Goal: Transaction & Acquisition: Purchase product/service

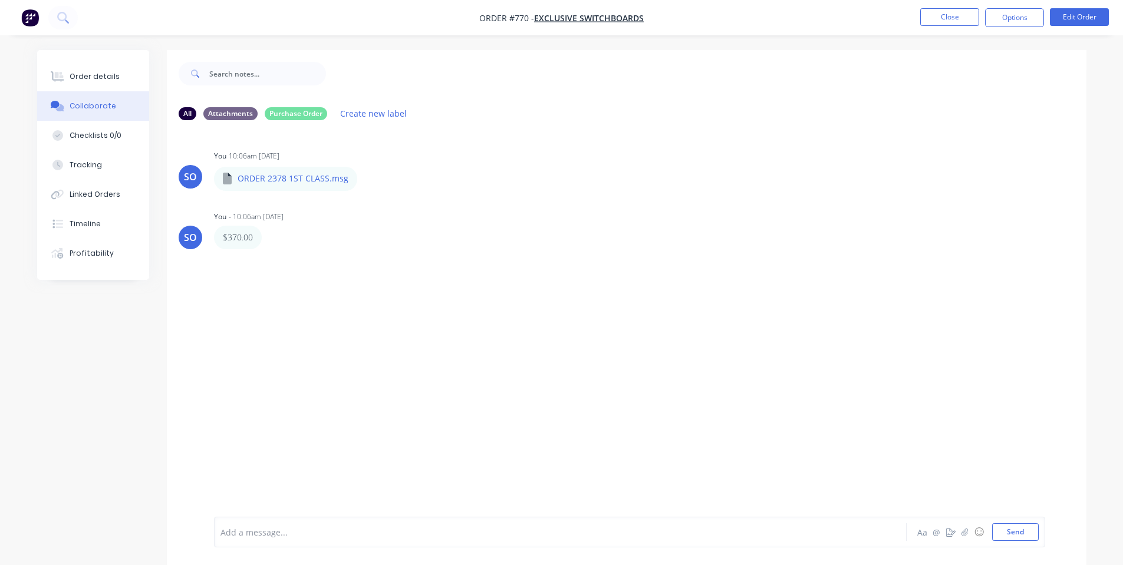
click at [356, 67] on div at bounding box center [706, 73] width 760 height 47
click at [940, 15] on button "Close" at bounding box center [949, 17] width 59 height 18
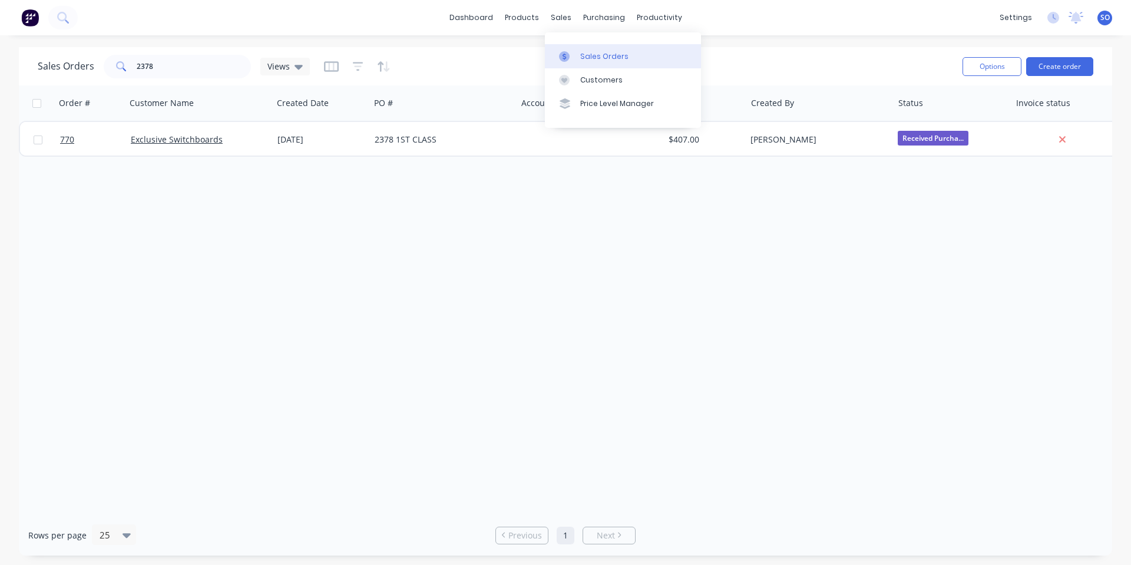
click at [574, 61] on div at bounding box center [568, 56] width 18 height 11
drag, startPoint x: 255, startPoint y: 62, endPoint x: 247, endPoint y: 63, distance: 8.3
click at [253, 63] on div "Sales Orders 2378 Views" at bounding box center [174, 67] width 272 height 24
click at [232, 63] on input "2378" at bounding box center [194, 67] width 115 height 24
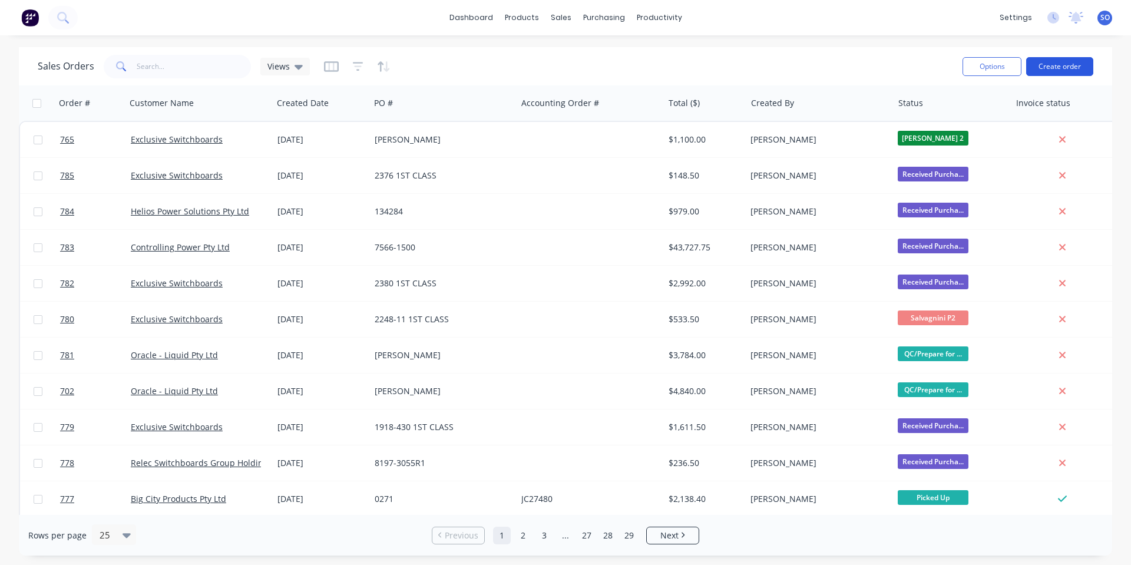
click at [1028, 65] on button "Create order" at bounding box center [1059, 66] width 67 height 19
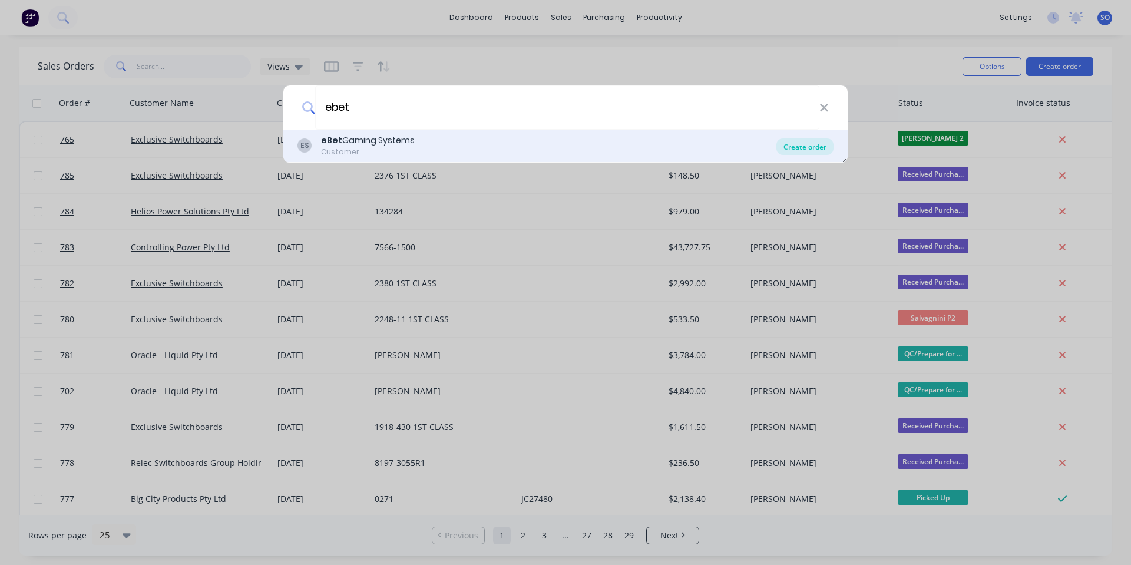
type input "ebet"
click at [787, 144] on div "Create order" at bounding box center [805, 146] width 57 height 16
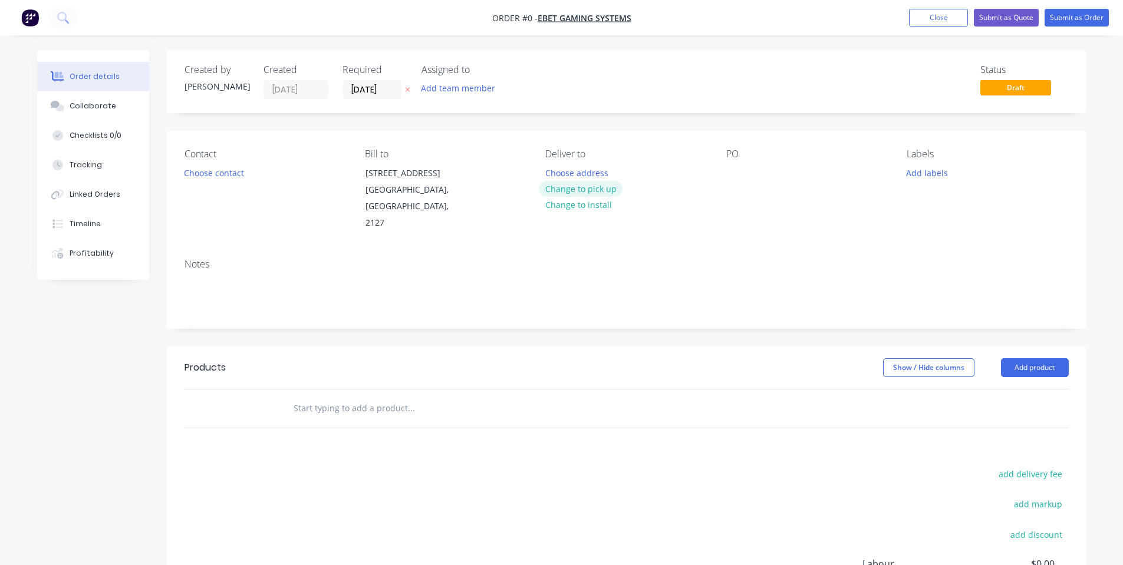
click at [603, 191] on button "Change to pick up" at bounding box center [581, 189] width 84 height 16
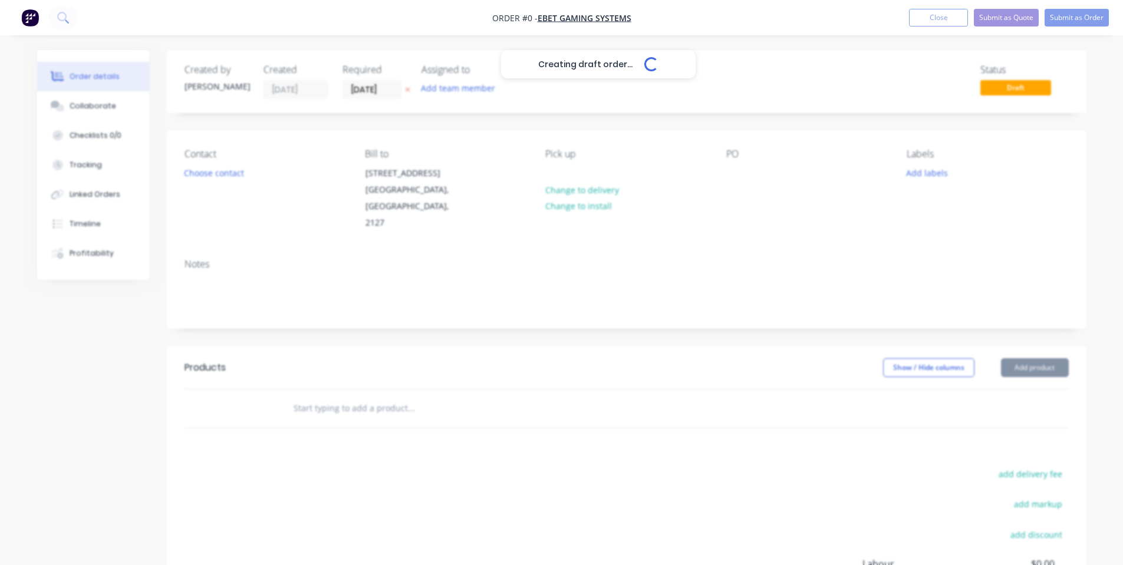
click at [236, 184] on div "Contact Choose contact" at bounding box center [264, 189] width 161 height 83
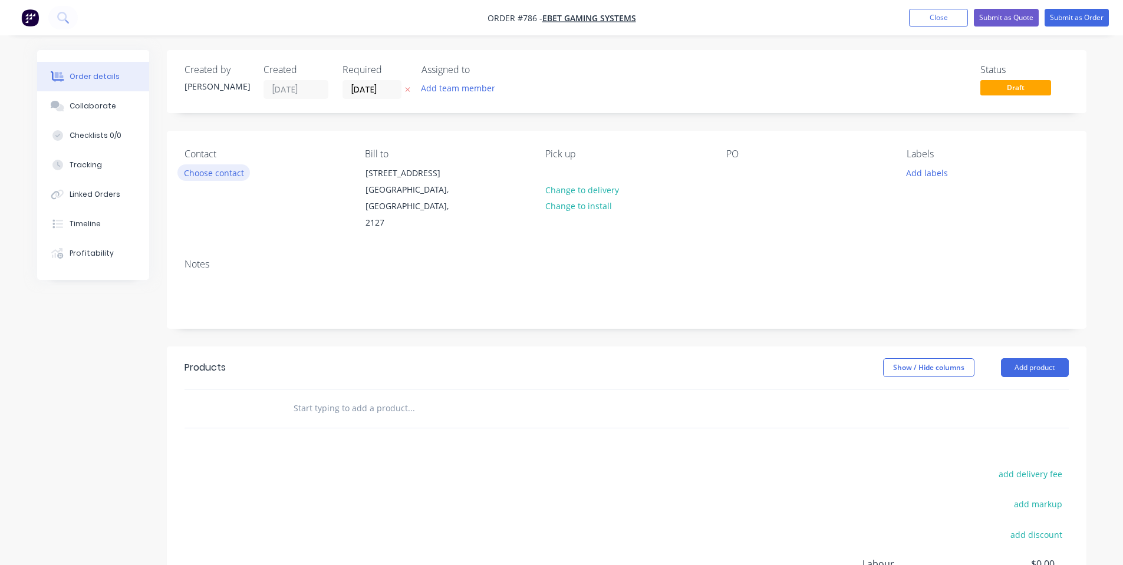
click at [235, 178] on button "Choose contact" at bounding box center [213, 172] width 72 height 16
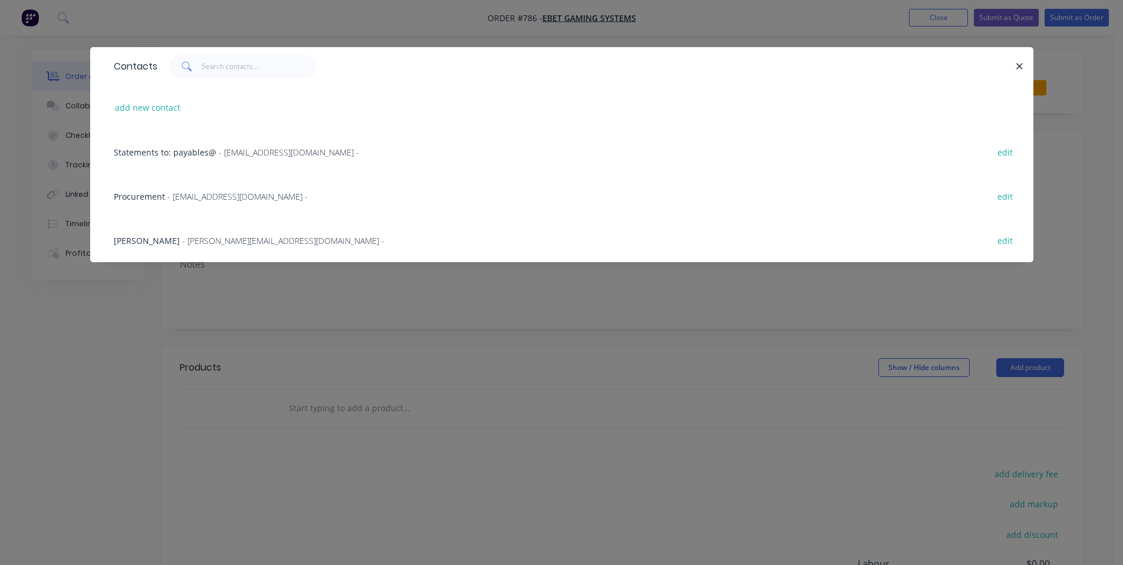
click at [247, 192] on span "- [EMAIL_ADDRESS][DOMAIN_NAME] -" at bounding box center [237, 196] width 140 height 11
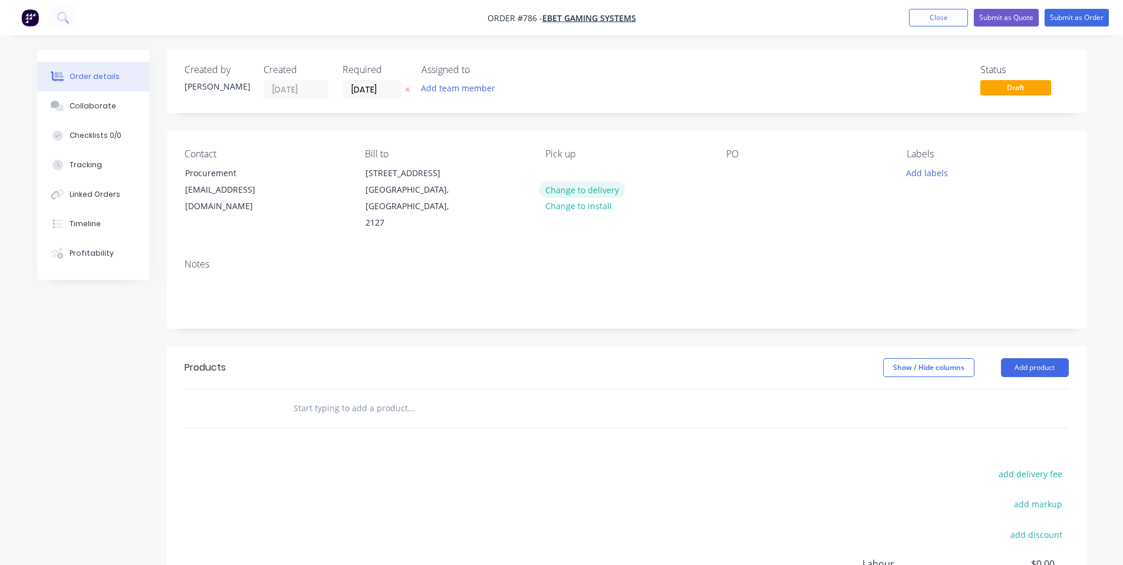
click at [592, 191] on button "Change to delivery" at bounding box center [582, 189] width 86 height 16
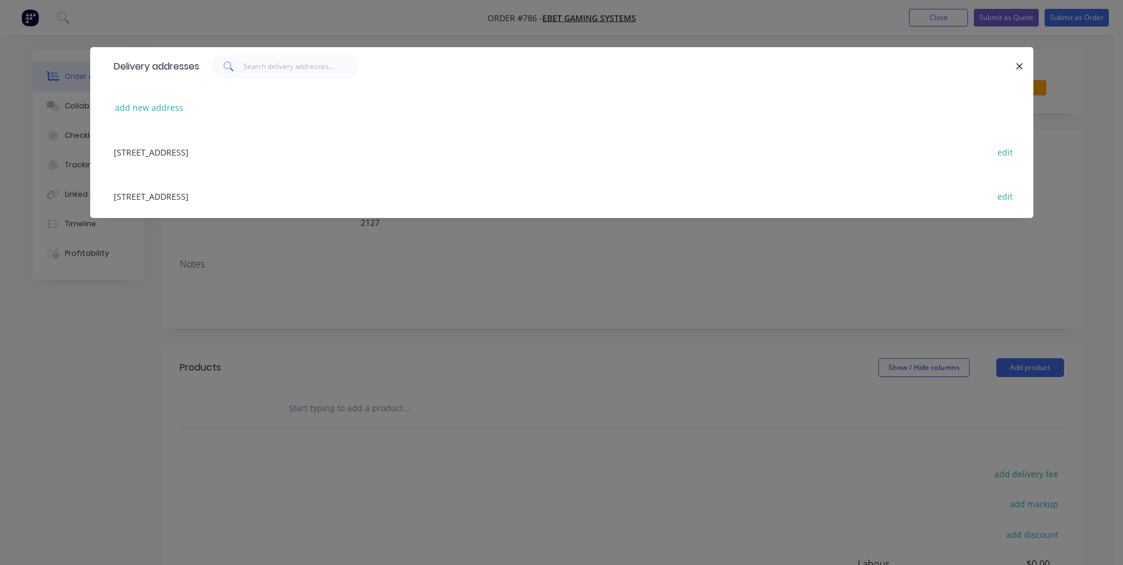
click at [273, 158] on div "[STREET_ADDRESS] edit" at bounding box center [561, 152] width 907 height 44
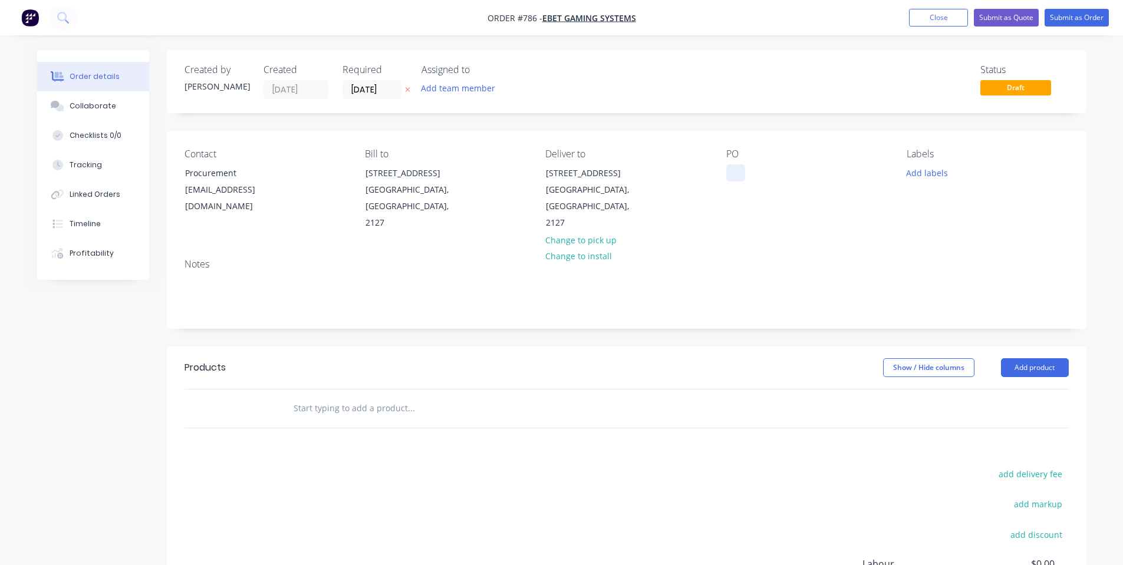
click at [731, 173] on div at bounding box center [735, 172] width 19 height 17
click at [907, 177] on button "Add labels" at bounding box center [927, 172] width 54 height 16
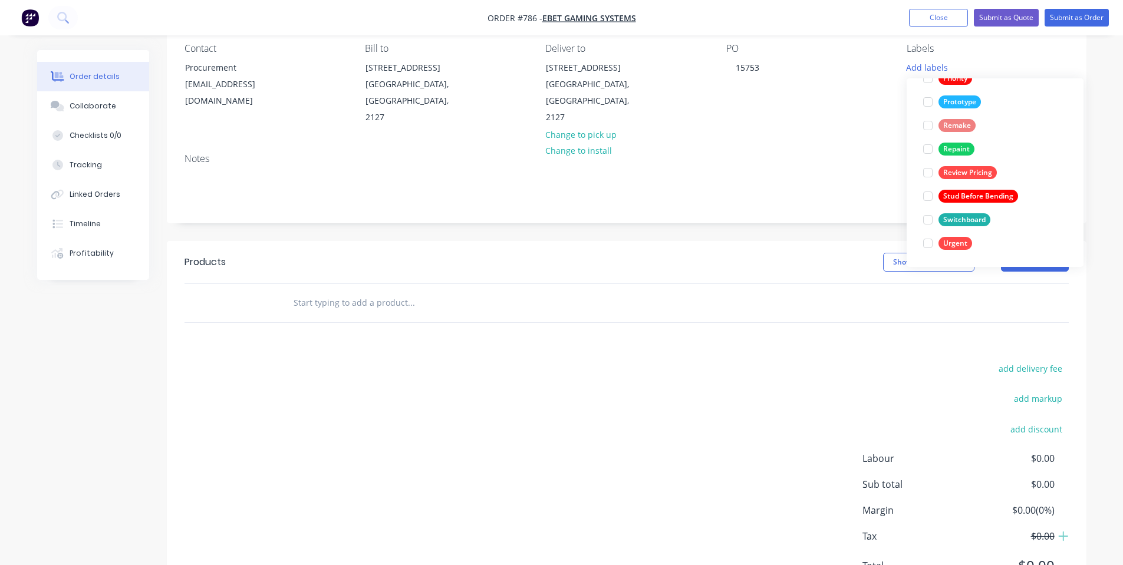
scroll to position [147, 0]
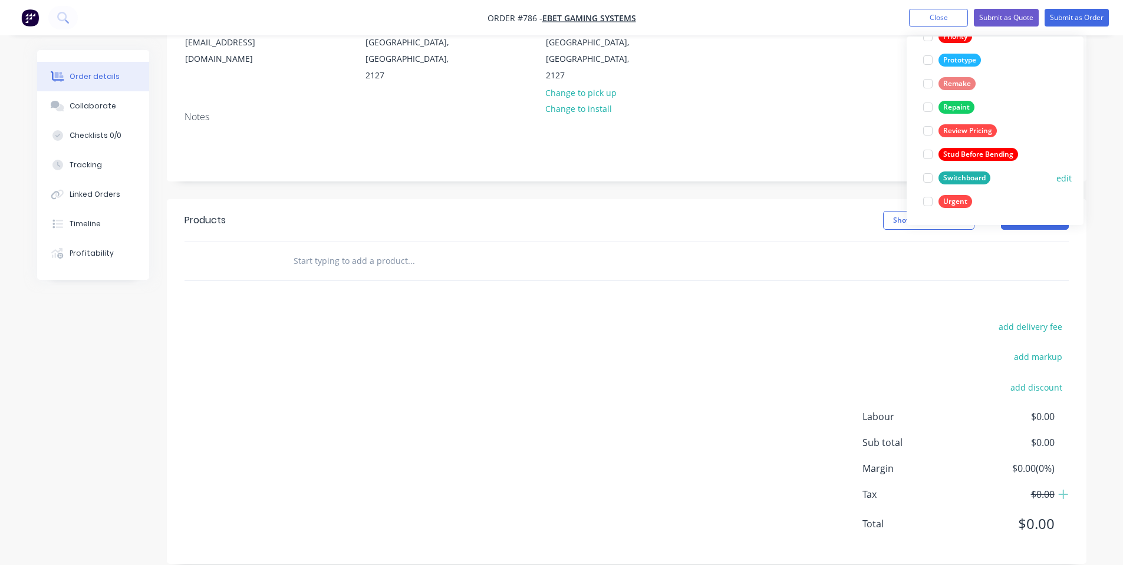
click at [946, 178] on div "Switchboard" at bounding box center [964, 177] width 52 height 13
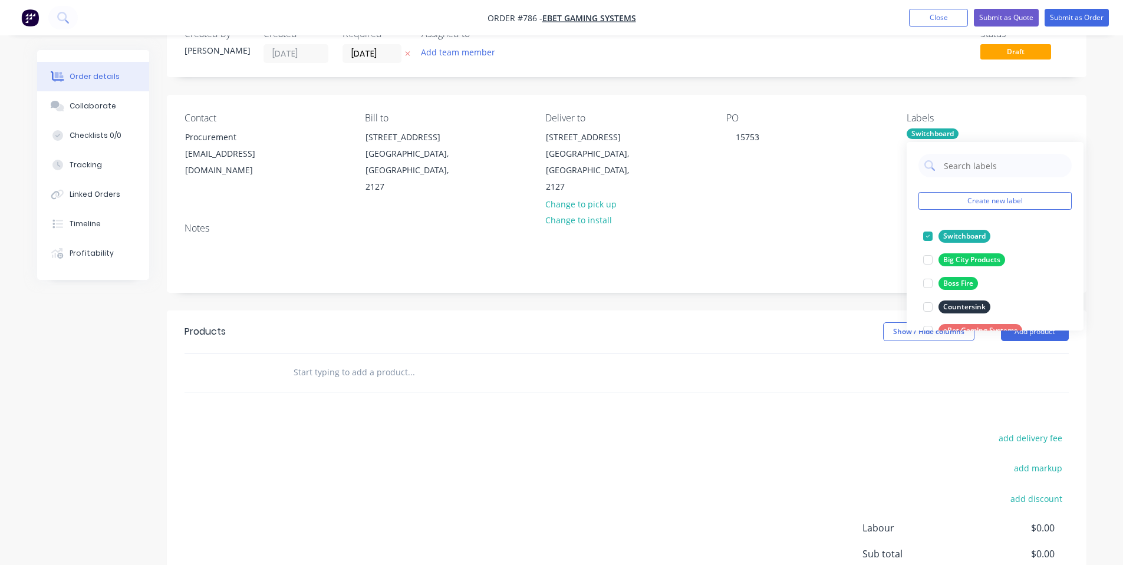
scroll to position [0, 0]
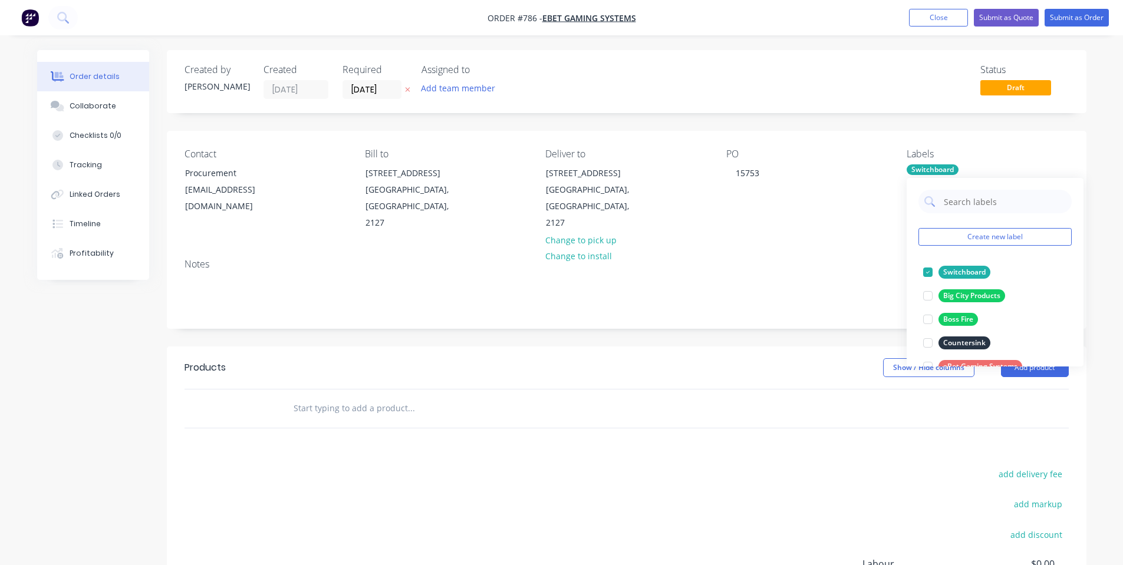
click at [754, 217] on div "Contact Procurement [EMAIL_ADDRESS][DOMAIN_NAME] Bill to [STREET_ADDRESS] Deliv…" at bounding box center [626, 190] width 919 height 118
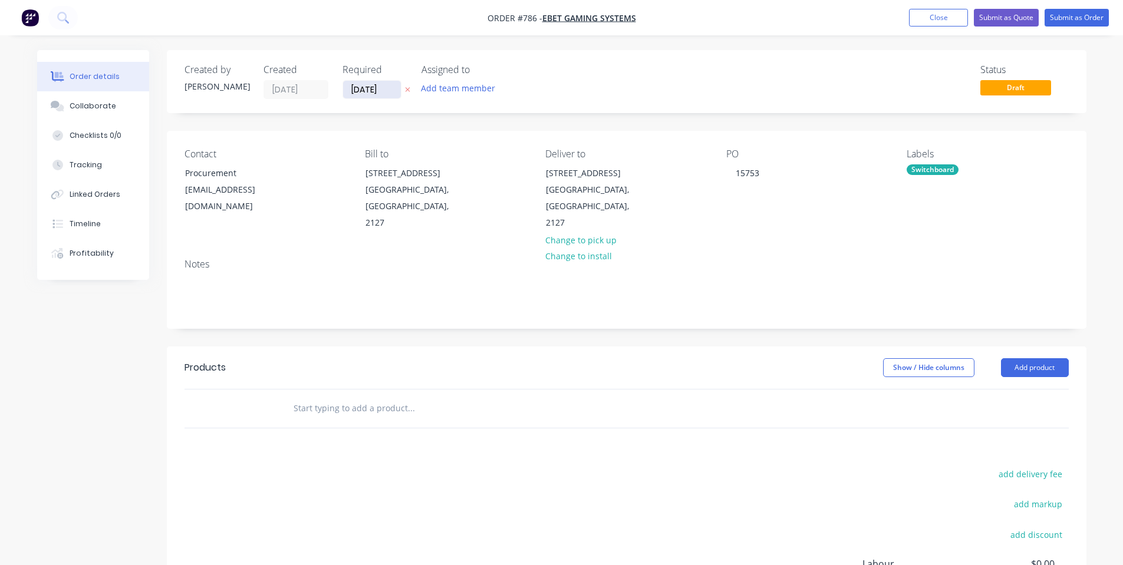
click at [363, 82] on input "[DATE]" at bounding box center [372, 90] width 58 height 18
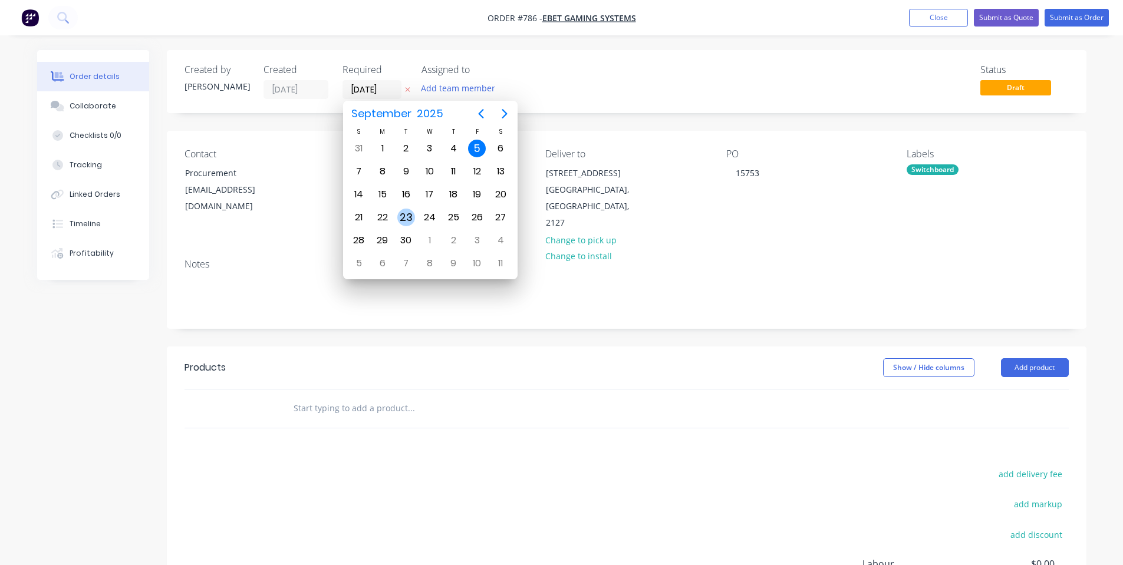
click at [411, 216] on div "23" at bounding box center [406, 218] width 18 height 18
type input "[DATE]"
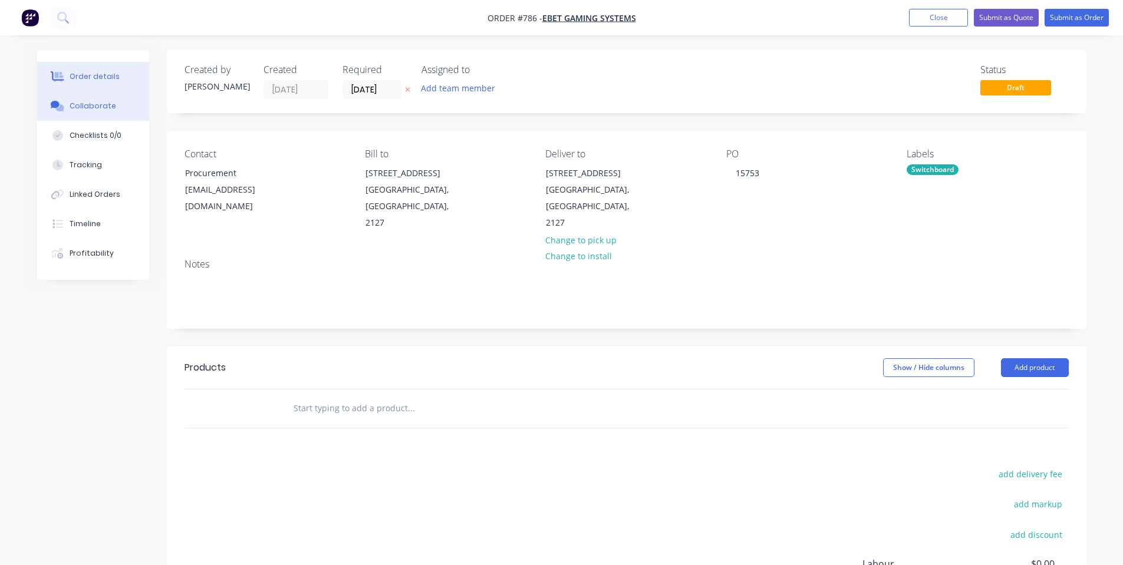
click at [110, 116] on button "Collaborate" at bounding box center [93, 105] width 112 height 29
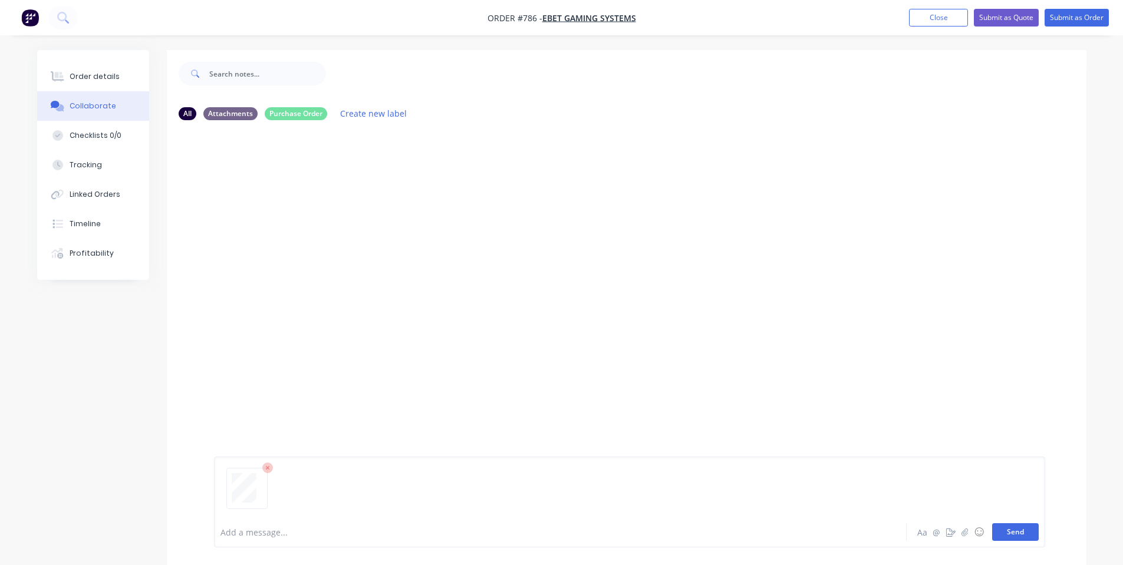
click at [1015, 536] on button "Send" at bounding box center [1015, 532] width 47 height 18
click at [103, 73] on div "Order details" at bounding box center [95, 76] width 50 height 11
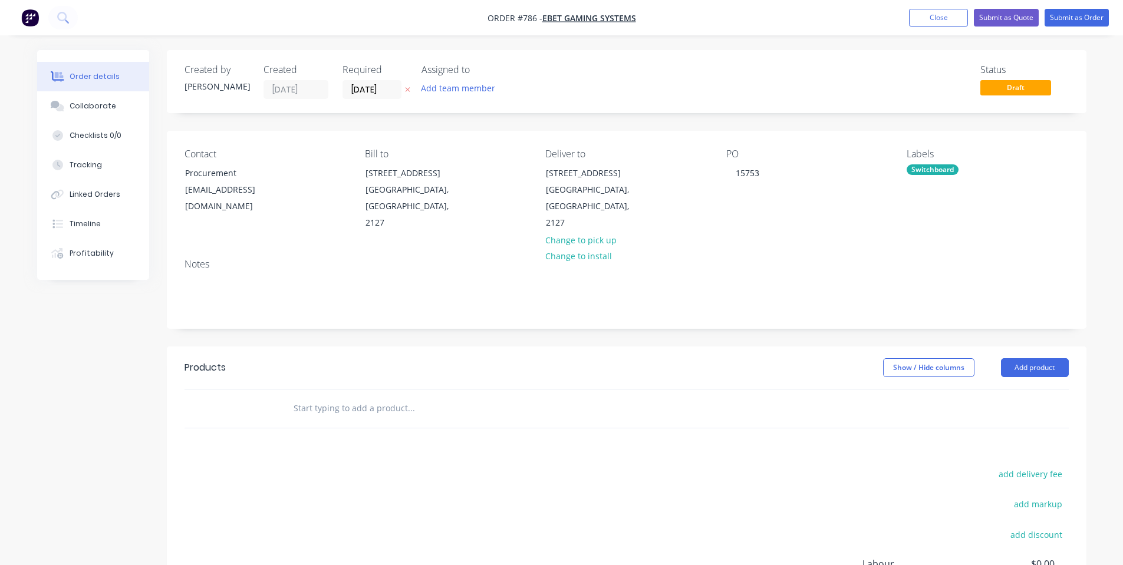
click at [374, 397] on input "text" at bounding box center [411, 409] width 236 height 24
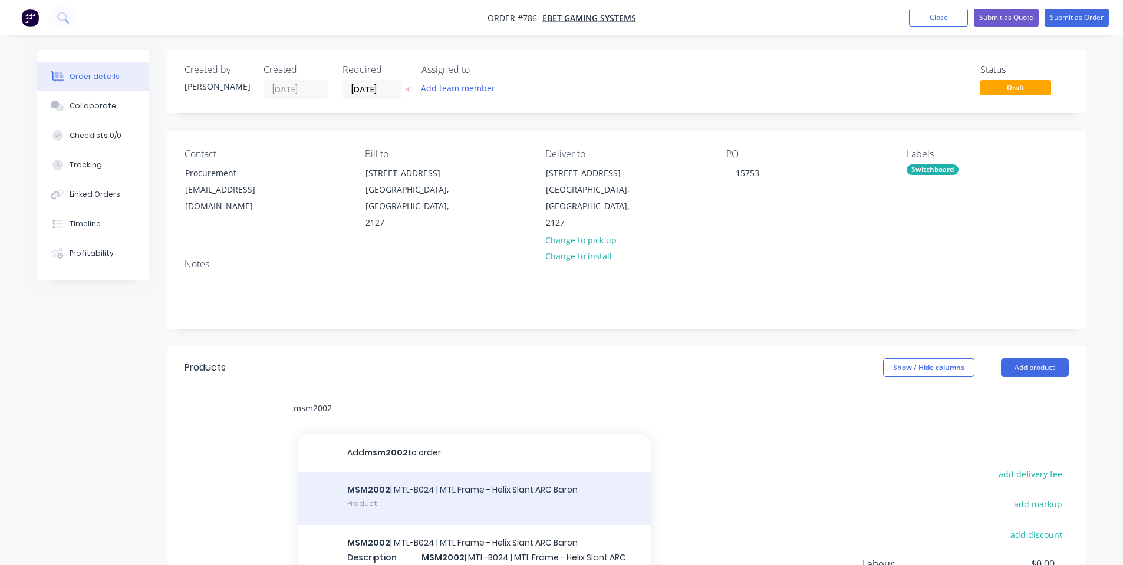
type input "msm2002"
click at [480, 493] on div "MSM2002 | MTL-B024 | MTL Frame - Helix Slant ARC Baron Product" at bounding box center [475, 498] width 354 height 53
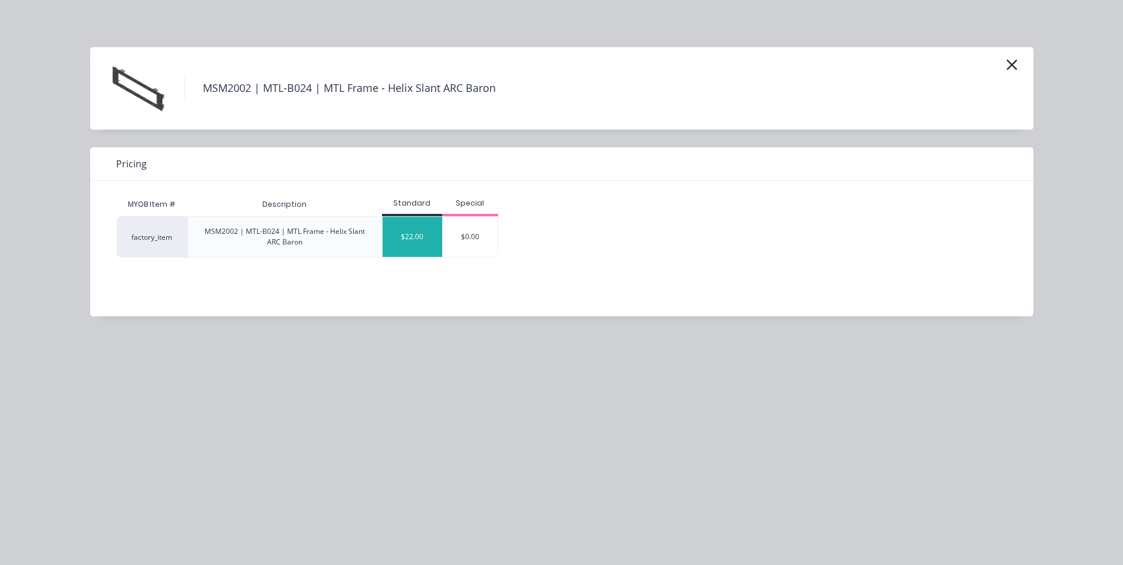
click at [419, 235] on div "$22.00" at bounding box center [412, 237] width 60 height 40
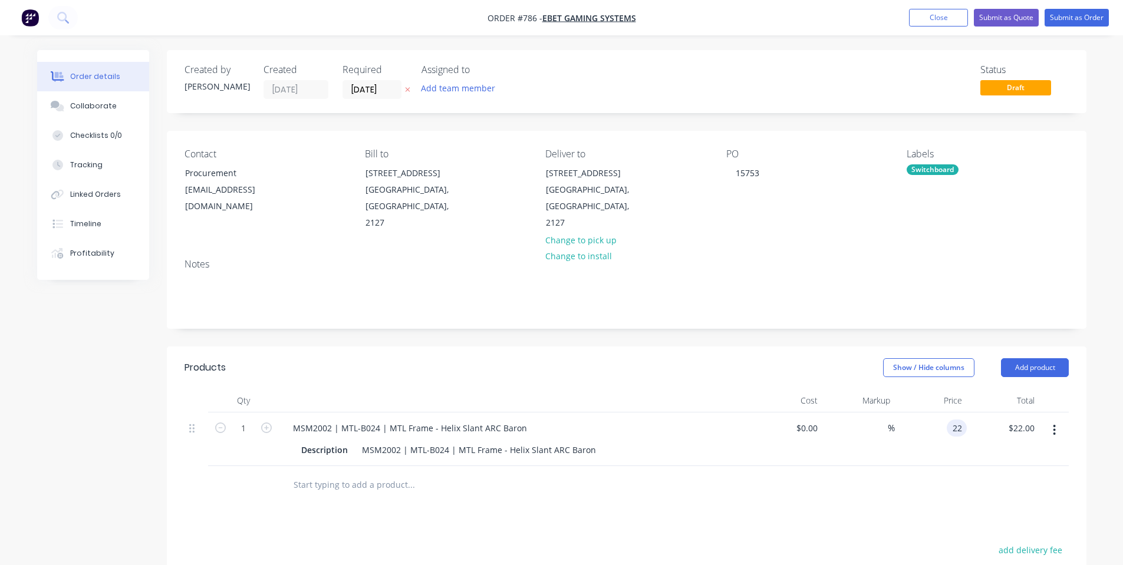
click at [943, 412] on div "22 22" at bounding box center [930, 439] width 72 height 54
type input "$21.55"
click at [242, 420] on input "1" at bounding box center [243, 429] width 31 height 18
type input "200"
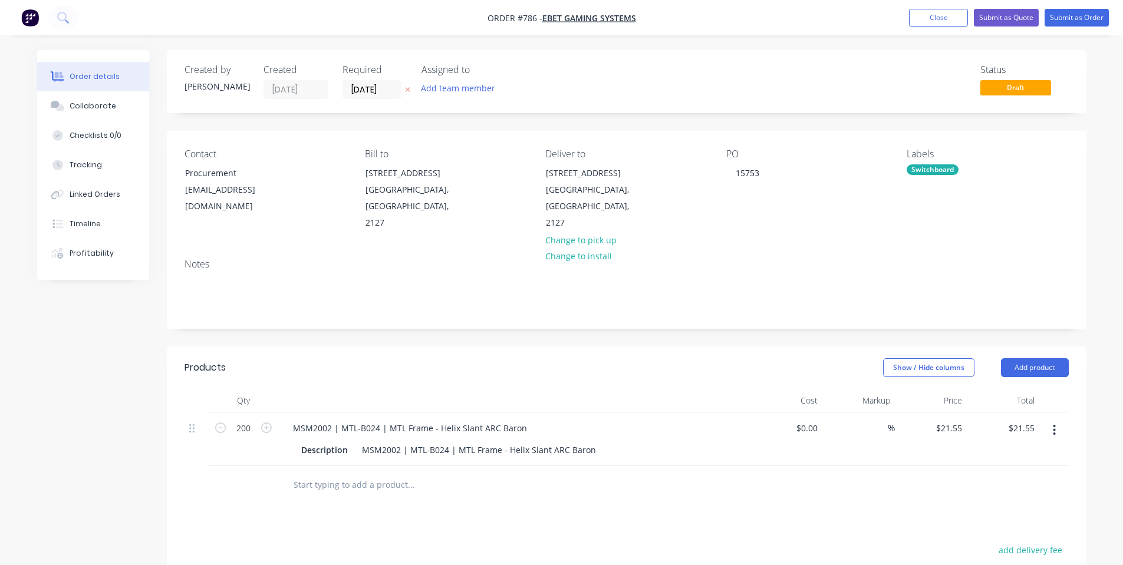
type input "$4,310.00"
click at [316, 358] on div "Products" at bounding box center [278, 367] width 188 height 19
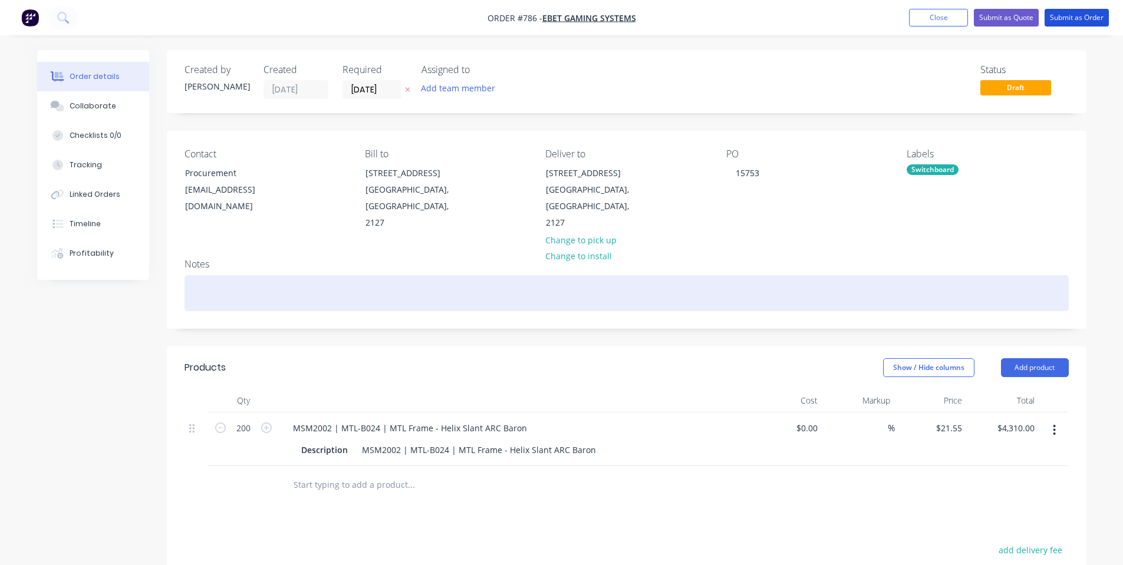
drag, startPoint x: 1087, startPoint y: 19, endPoint x: 811, endPoint y: 279, distance: 379.3
click at [811, 279] on div "Order #786 - eBet Gaming Systems Add product Close Submit as Quote Submit as Or…" at bounding box center [561, 402] width 1123 height 805
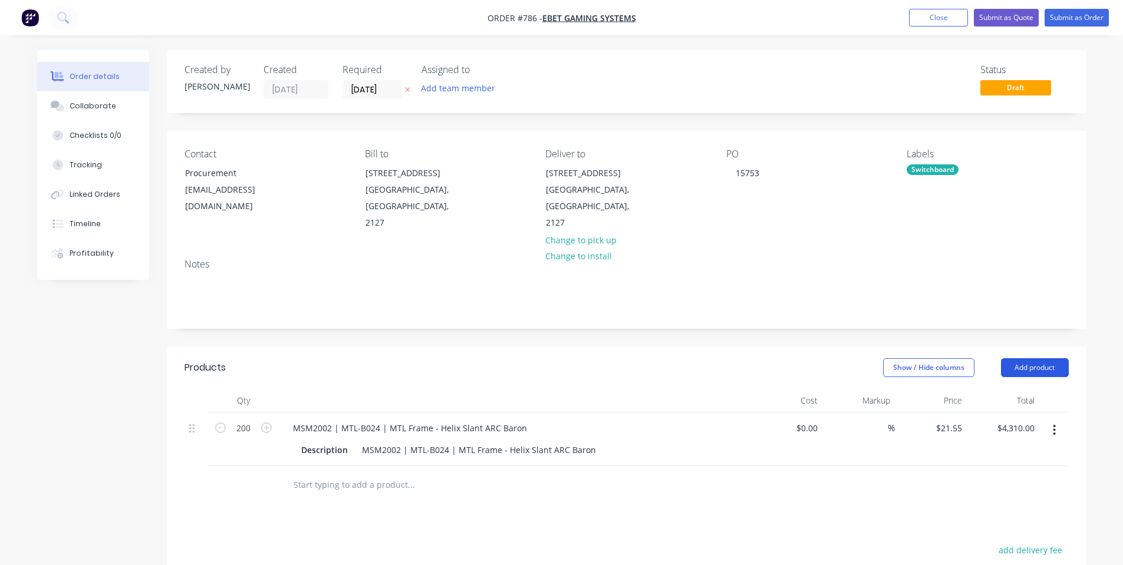
click at [1041, 358] on button "Add product" at bounding box center [1035, 367] width 68 height 19
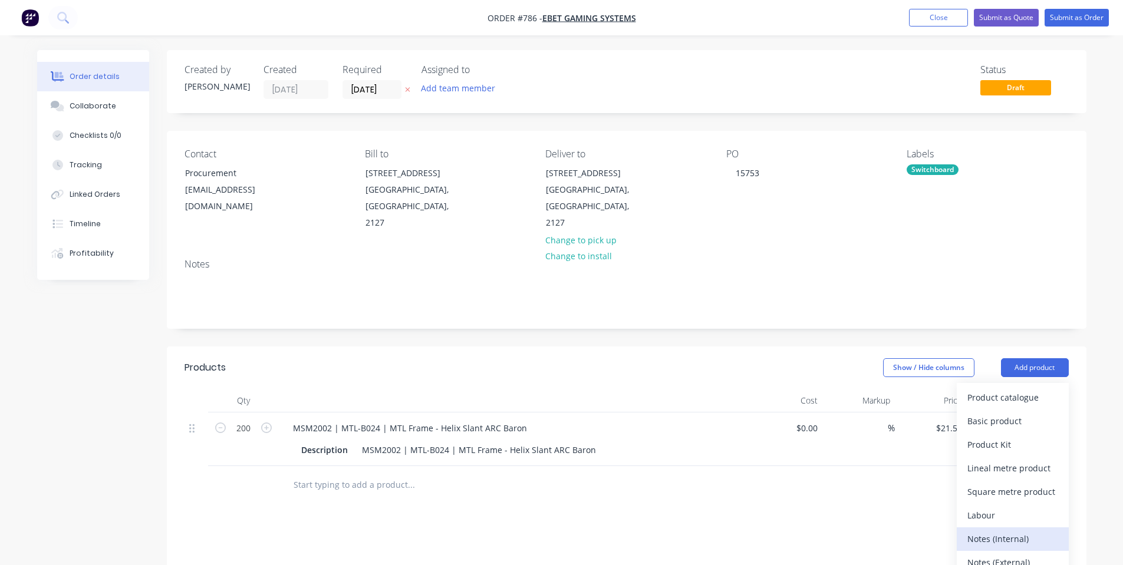
click at [1000, 530] on div "Notes (Internal)" at bounding box center [1012, 538] width 91 height 17
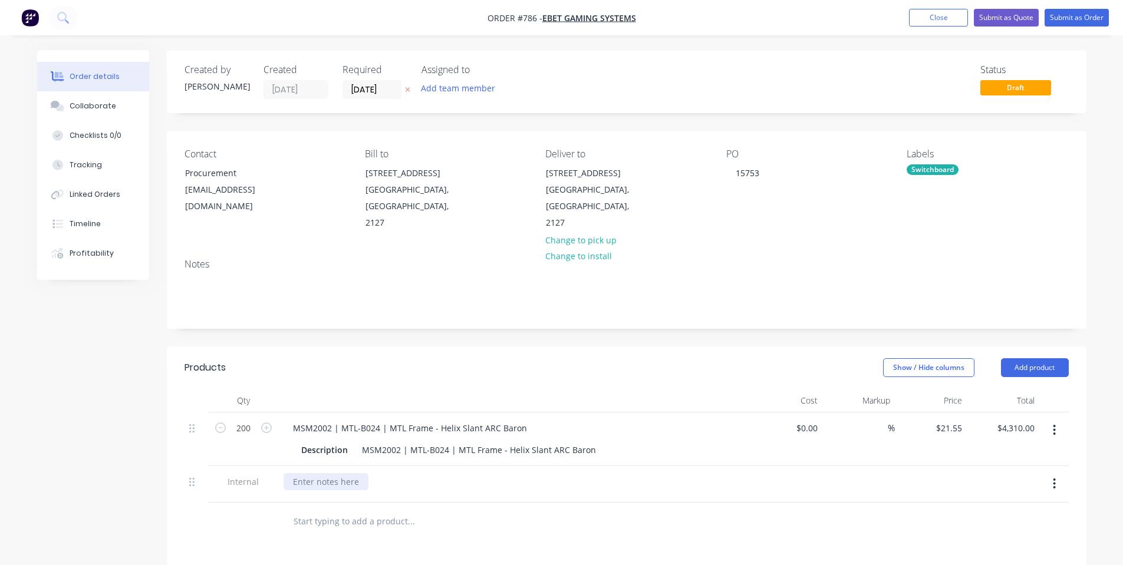
click at [329, 473] on div at bounding box center [325, 481] width 85 height 17
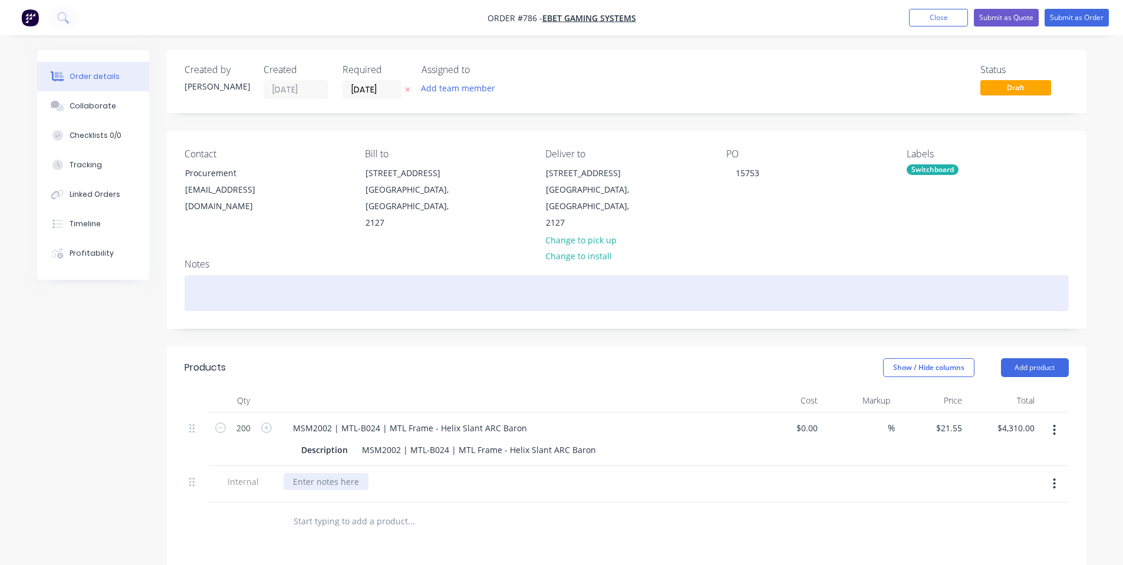
paste div
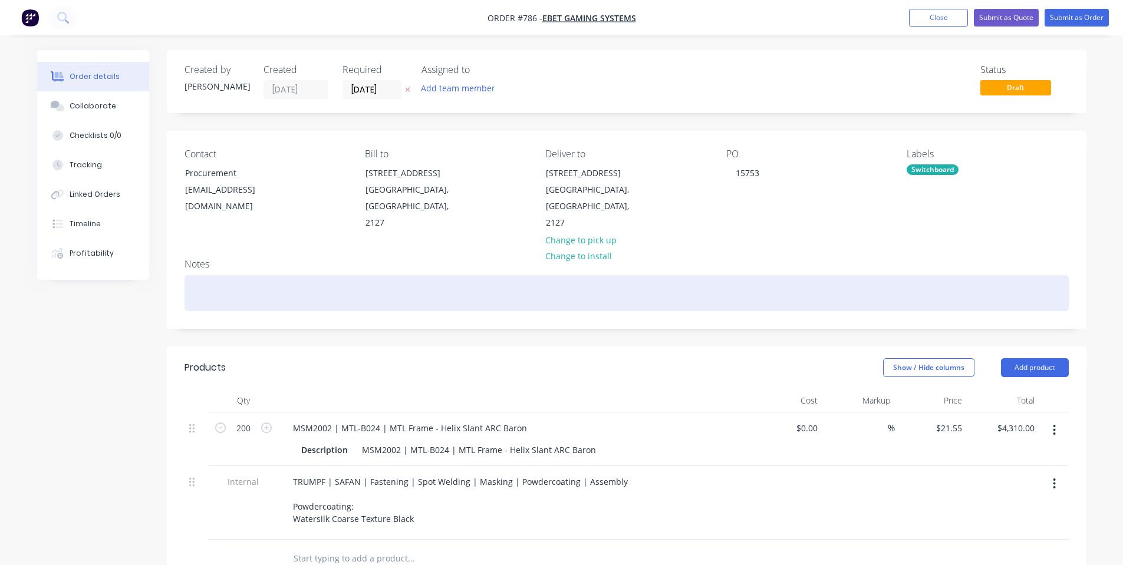
click at [505, 278] on div at bounding box center [626, 293] width 884 height 36
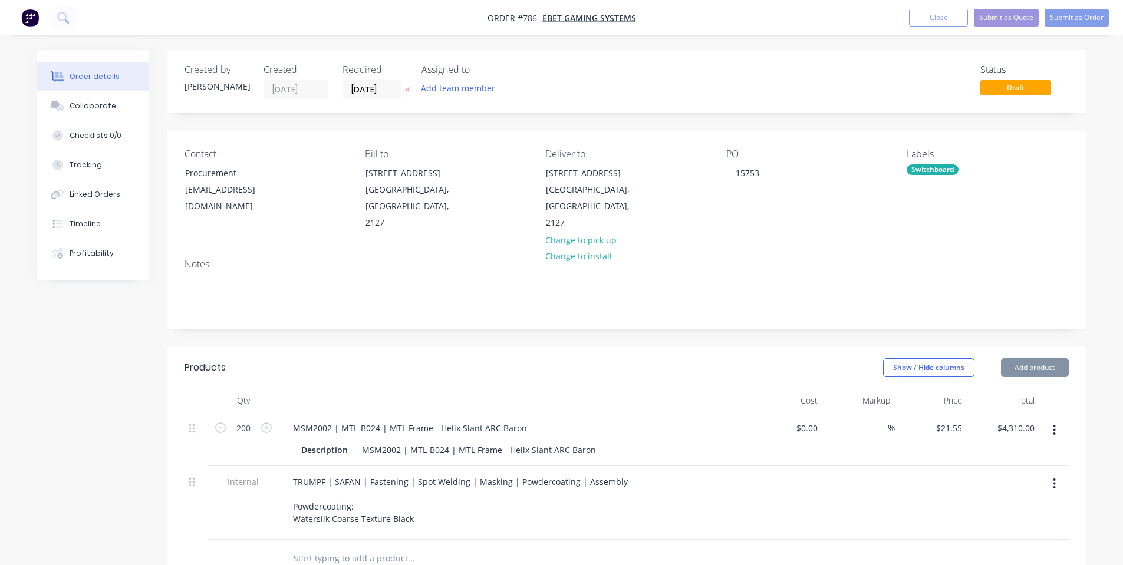
click at [519, 325] on div "Created by [PERSON_NAME] Created [DATE] Required [DATE] Assigned to Add team me…" at bounding box center [626, 455] width 919 height 811
click at [1079, 14] on button "Submit as Order" at bounding box center [1076, 18] width 64 height 18
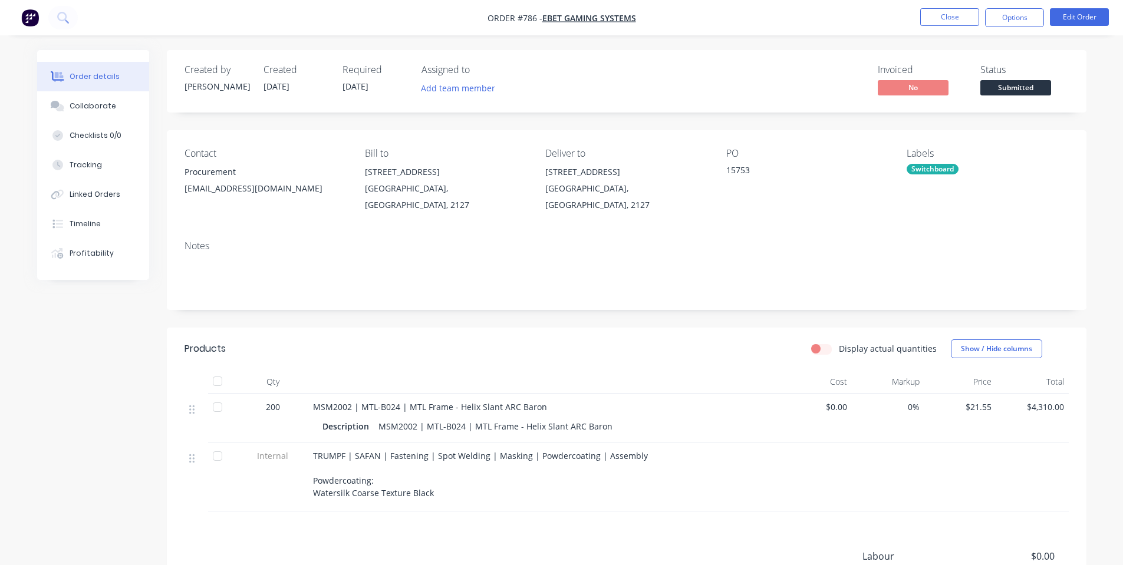
click at [1025, 82] on span "Submitted" at bounding box center [1015, 87] width 71 height 15
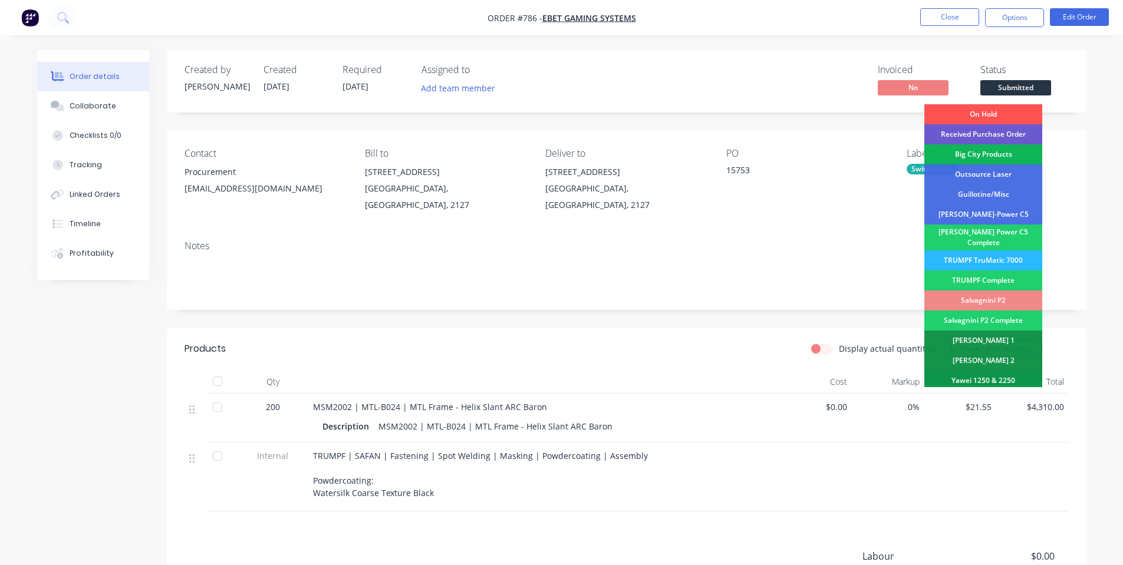
click at [1009, 130] on div "Received Purchase Order" at bounding box center [983, 134] width 118 height 20
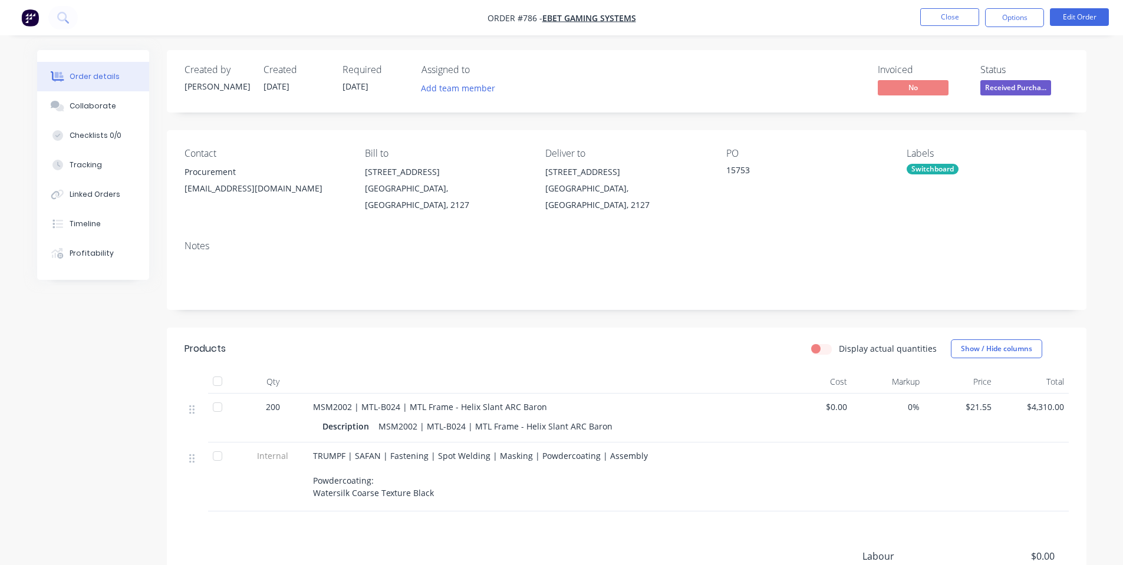
click at [1017, 85] on span "Received Purcha..." at bounding box center [1015, 87] width 71 height 15
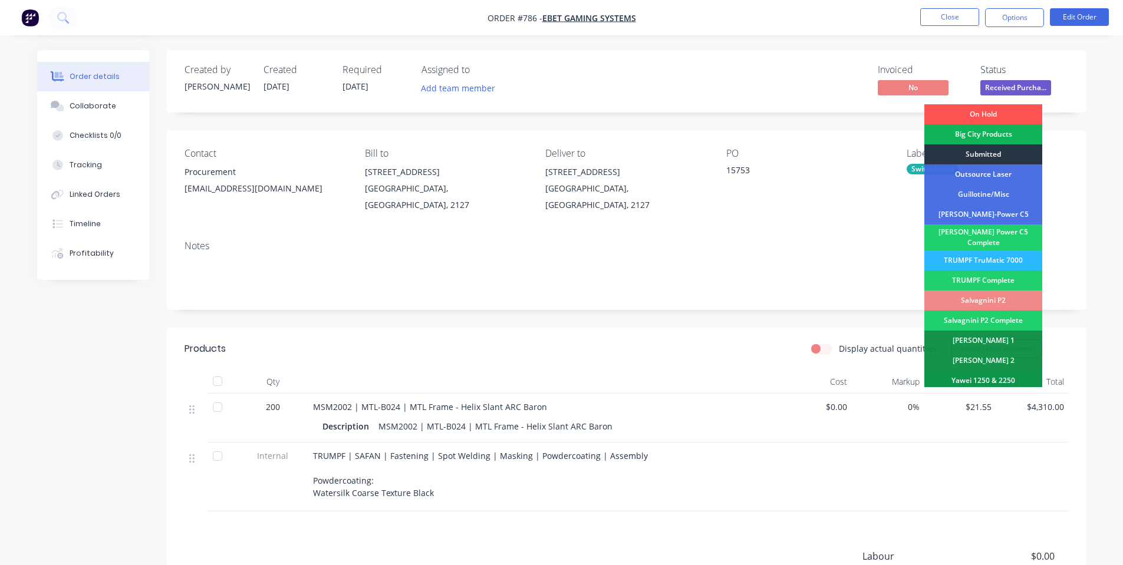
click at [1006, 146] on div "Submitted" at bounding box center [983, 154] width 118 height 20
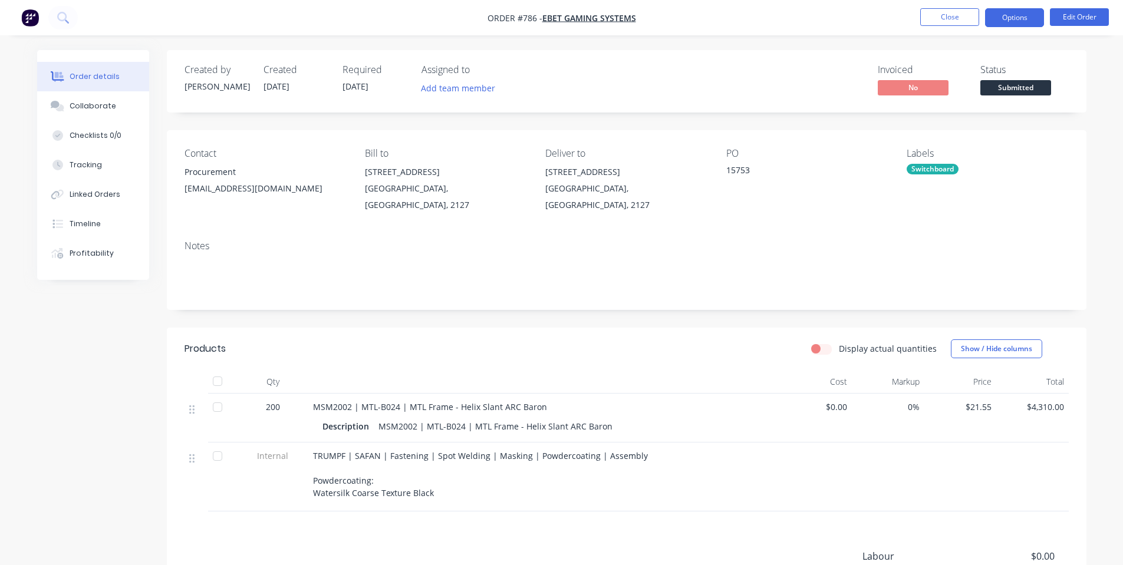
click at [1008, 25] on button "Options" at bounding box center [1014, 17] width 59 height 19
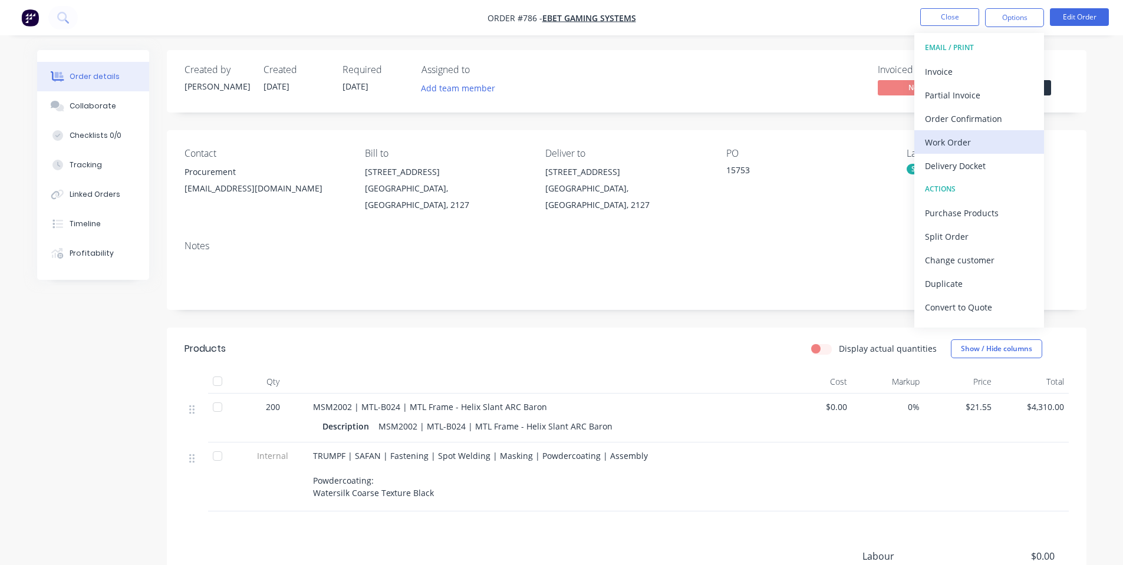
click at [980, 141] on div "Work Order" at bounding box center [979, 142] width 108 height 17
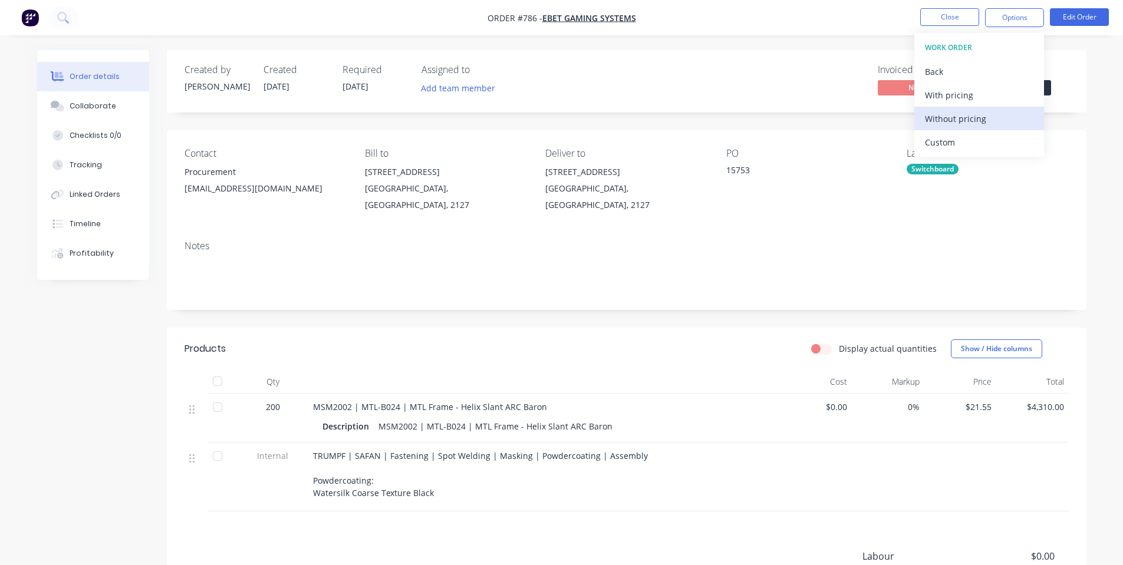
click at [976, 118] on div "Without pricing" at bounding box center [979, 118] width 108 height 17
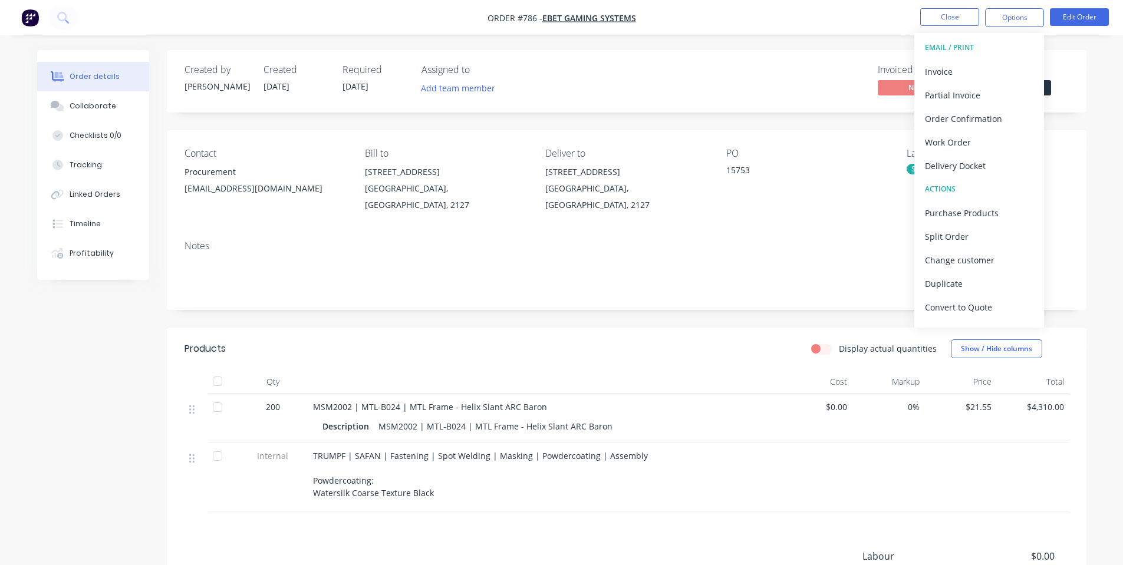
click at [857, 55] on div "Created by [PERSON_NAME] Created [DATE] Required [DATE] Assigned to Add team me…" at bounding box center [626, 81] width 919 height 62
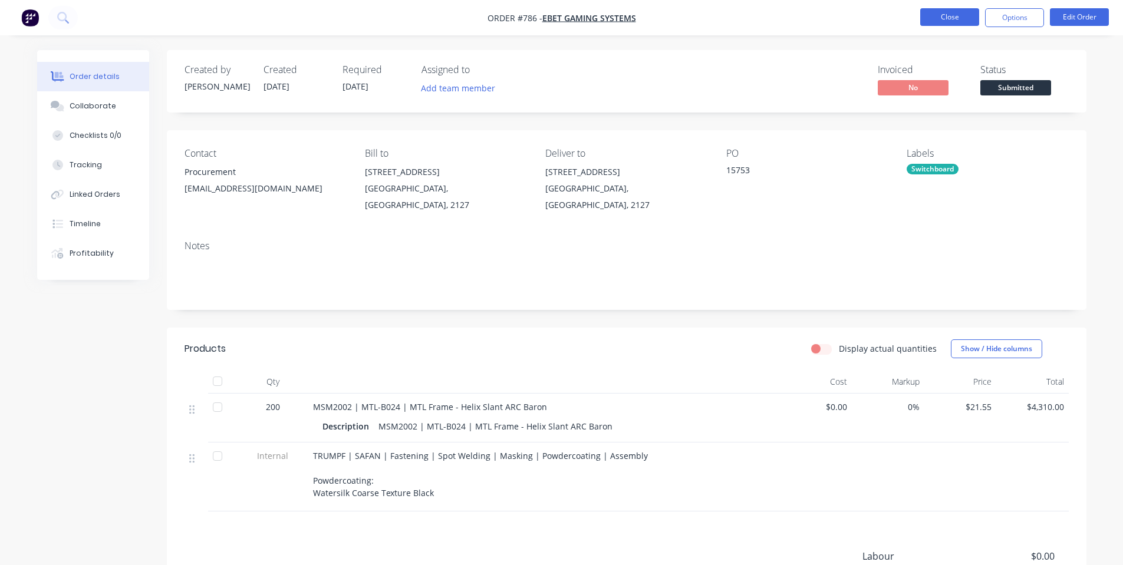
click at [936, 21] on button "Close" at bounding box center [949, 17] width 59 height 18
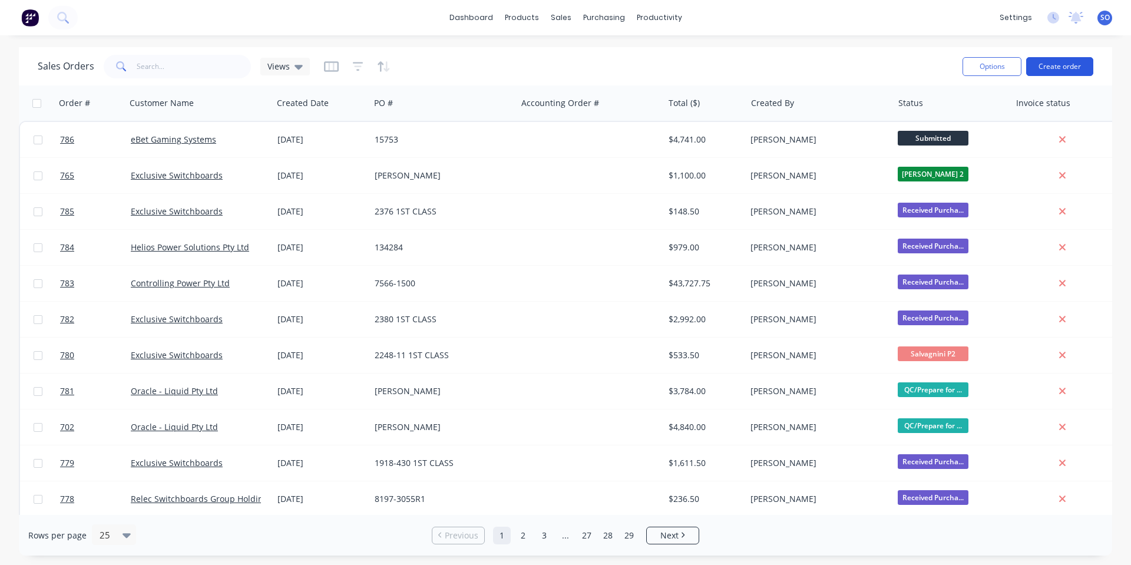
click at [1087, 66] on button "Create order" at bounding box center [1059, 66] width 67 height 19
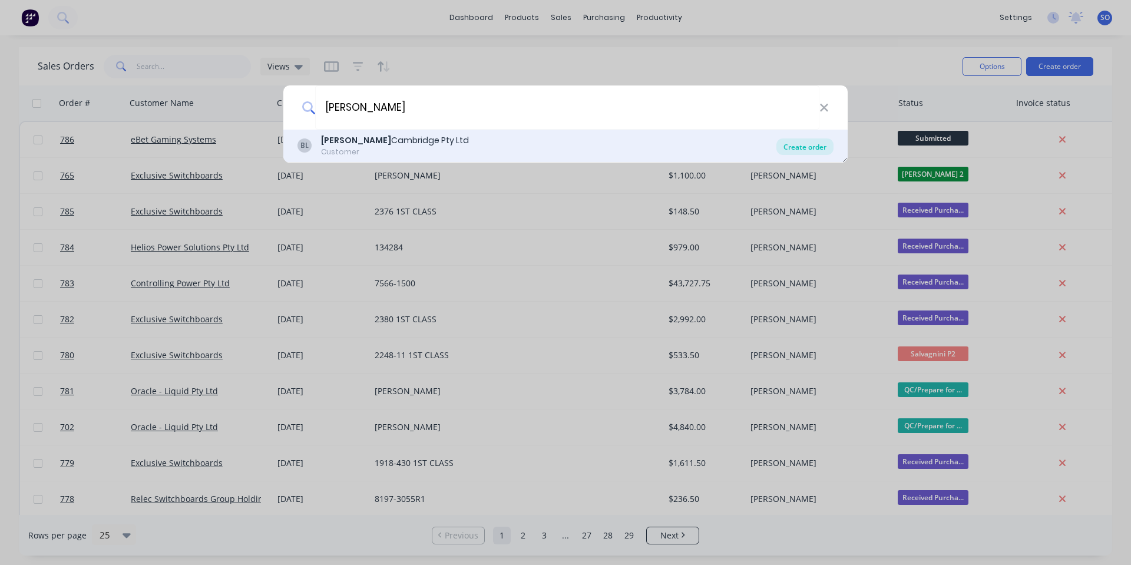
type input "[PERSON_NAME]"
click at [808, 143] on div "Create order" at bounding box center [805, 146] width 57 height 16
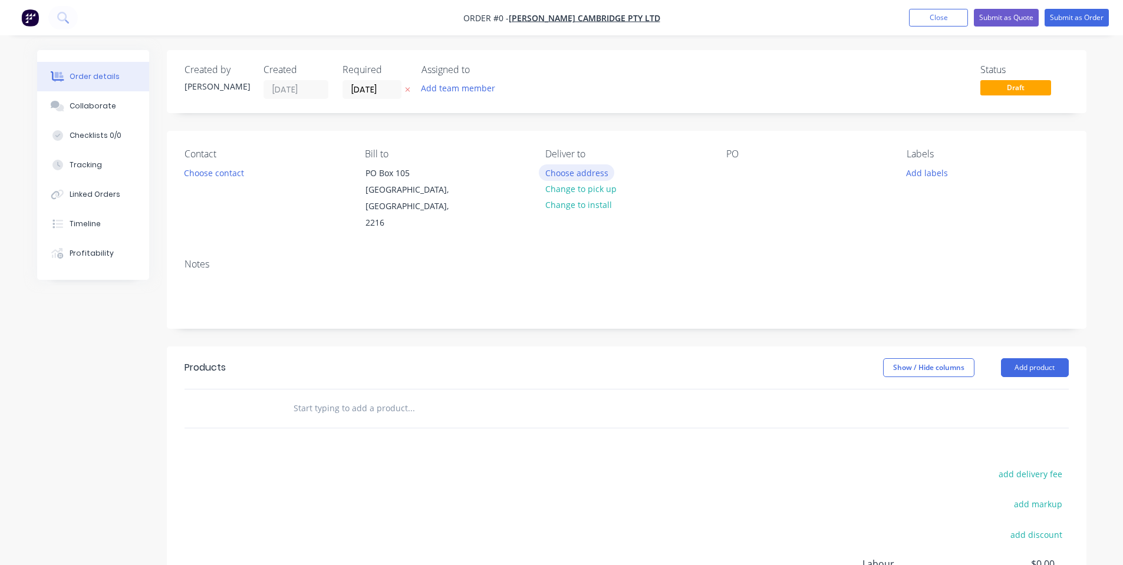
click at [568, 170] on button "Choose address" at bounding box center [576, 172] width 75 height 16
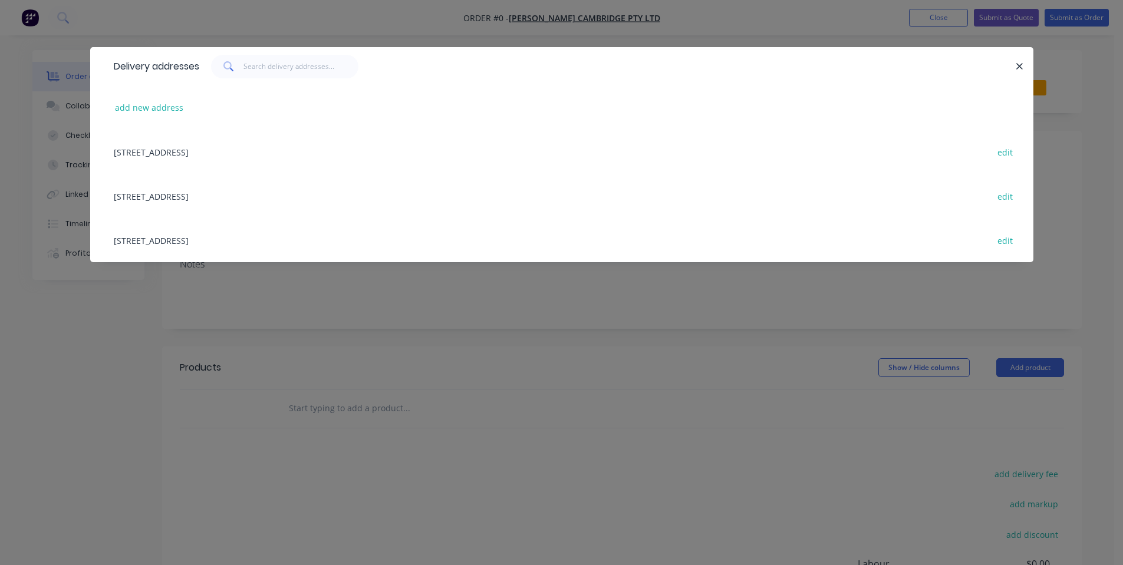
click at [210, 234] on div "[STREET_ADDRESS] edit" at bounding box center [561, 240] width 907 height 44
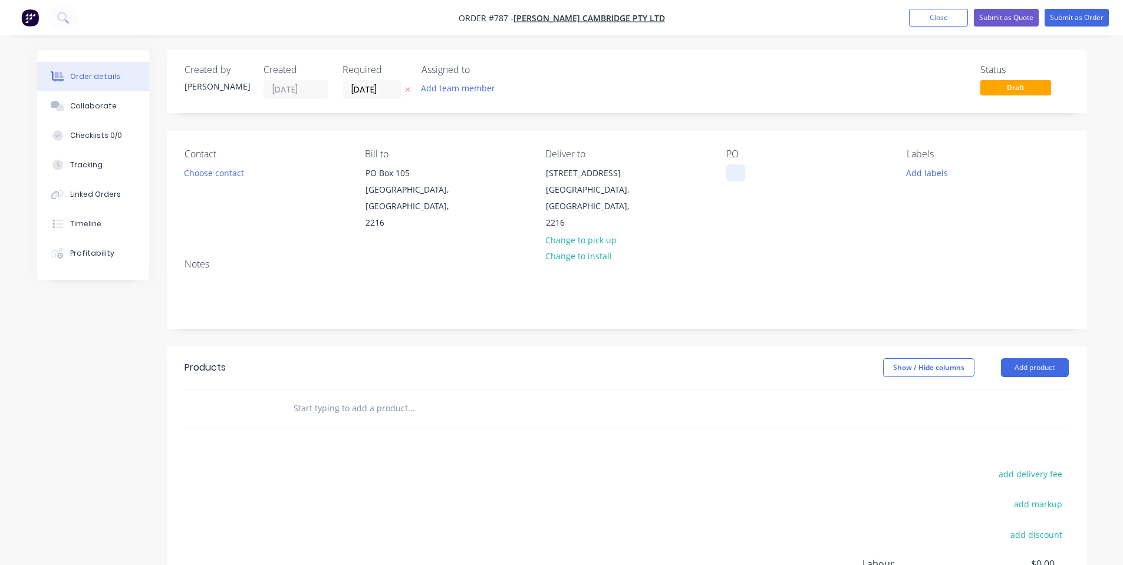
drag, startPoint x: 733, startPoint y: 179, endPoint x: 739, endPoint y: 177, distance: 6.3
click at [739, 177] on div at bounding box center [735, 172] width 19 height 17
drag, startPoint x: 729, startPoint y: 219, endPoint x: 900, endPoint y: 173, distance: 177.0
click at [733, 219] on div "Contact Choose contact [PERSON_NAME] to [STREET_ADDRESS] Deliver to [STREET_ADD…" at bounding box center [626, 190] width 919 height 118
click at [84, 106] on div "Collaborate" at bounding box center [93, 106] width 47 height 11
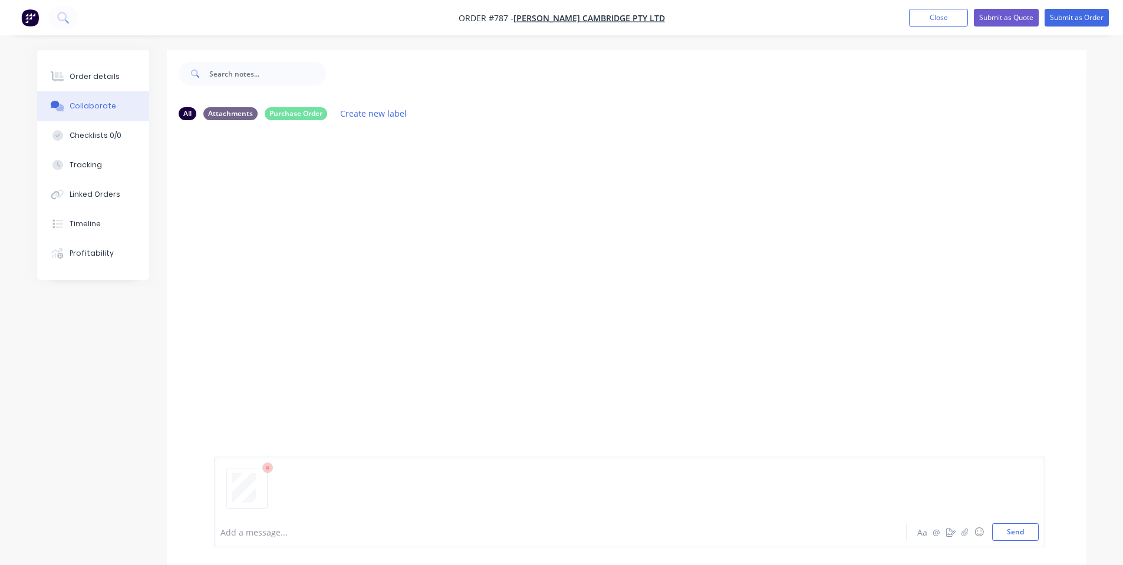
drag, startPoint x: 1008, startPoint y: 539, endPoint x: 1131, endPoint y: 426, distance: 166.8
click at [1009, 539] on button "Send" at bounding box center [1015, 532] width 47 height 18
click at [87, 71] on div "Order details" at bounding box center [95, 76] width 50 height 11
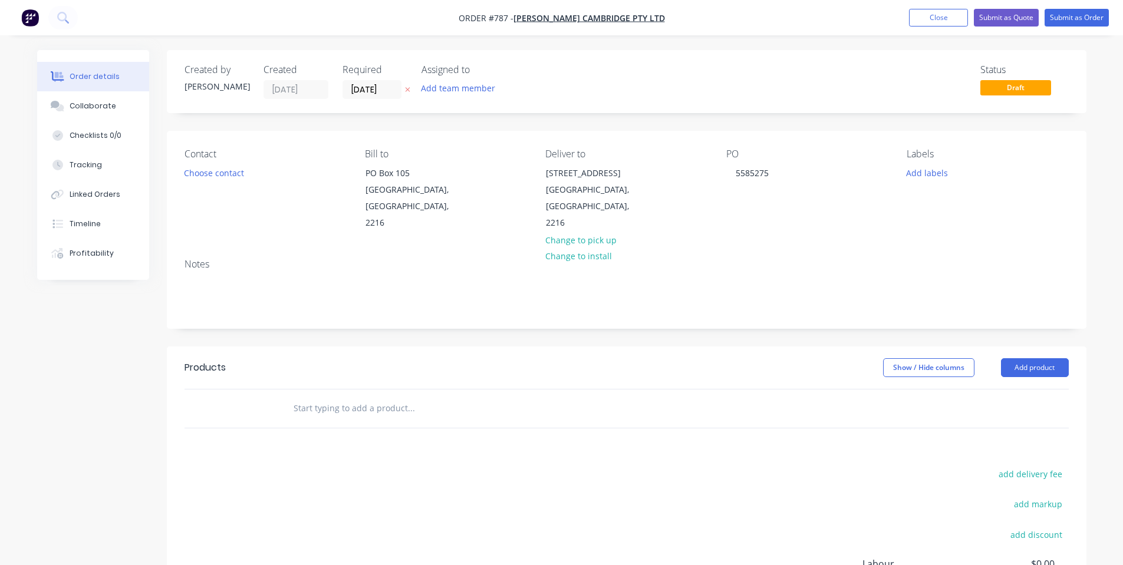
click at [316, 397] on input "text" at bounding box center [411, 409] width 236 height 24
click at [1047, 358] on button "Add product" at bounding box center [1035, 367] width 68 height 19
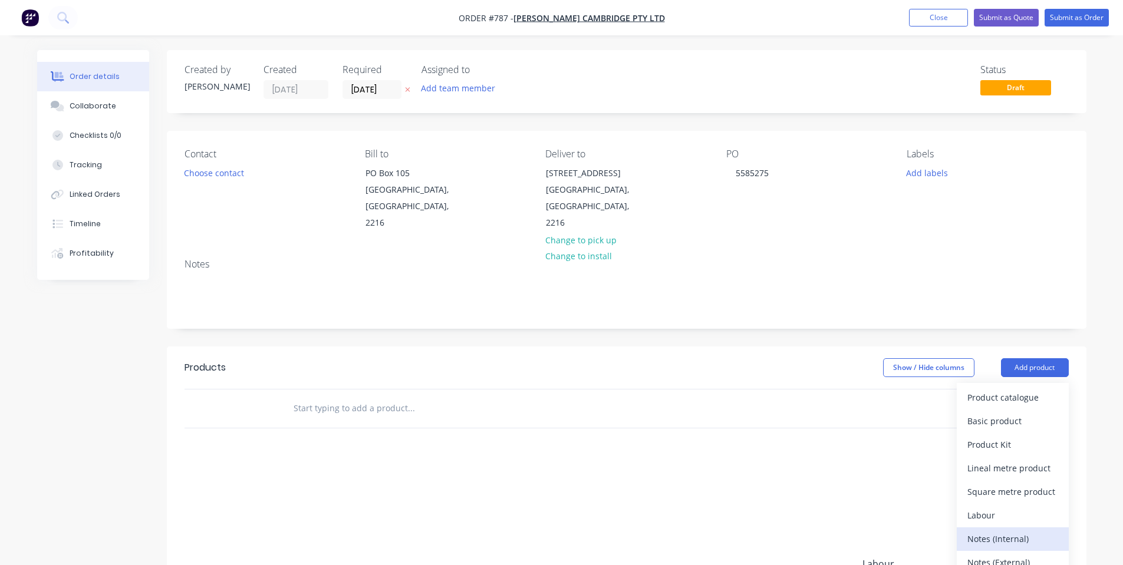
click at [1028, 530] on div "Notes (Internal)" at bounding box center [1012, 538] width 91 height 17
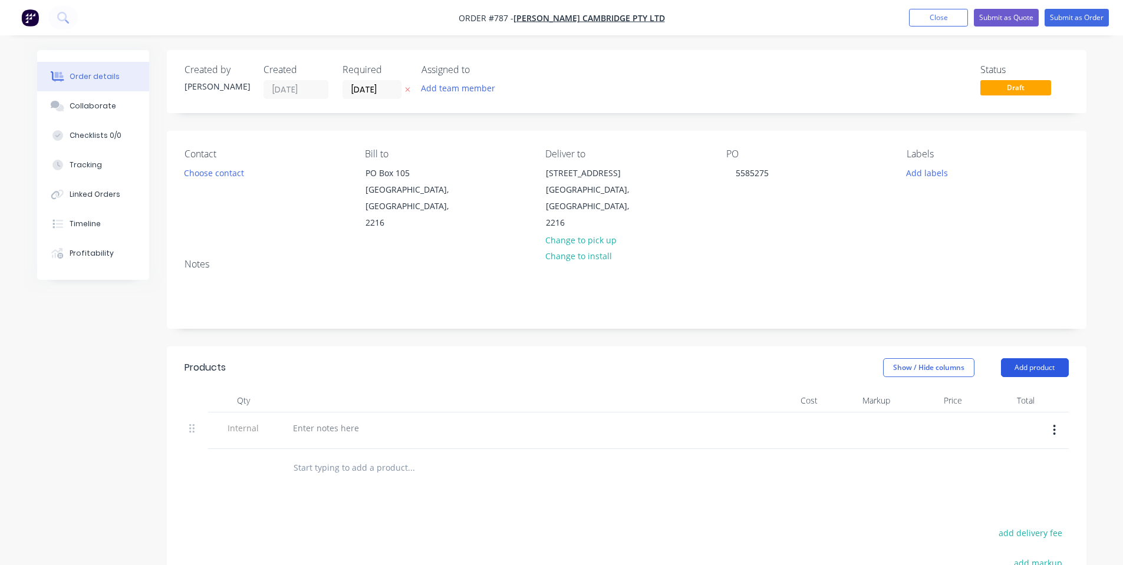
click at [1032, 359] on button "Add product" at bounding box center [1035, 367] width 68 height 19
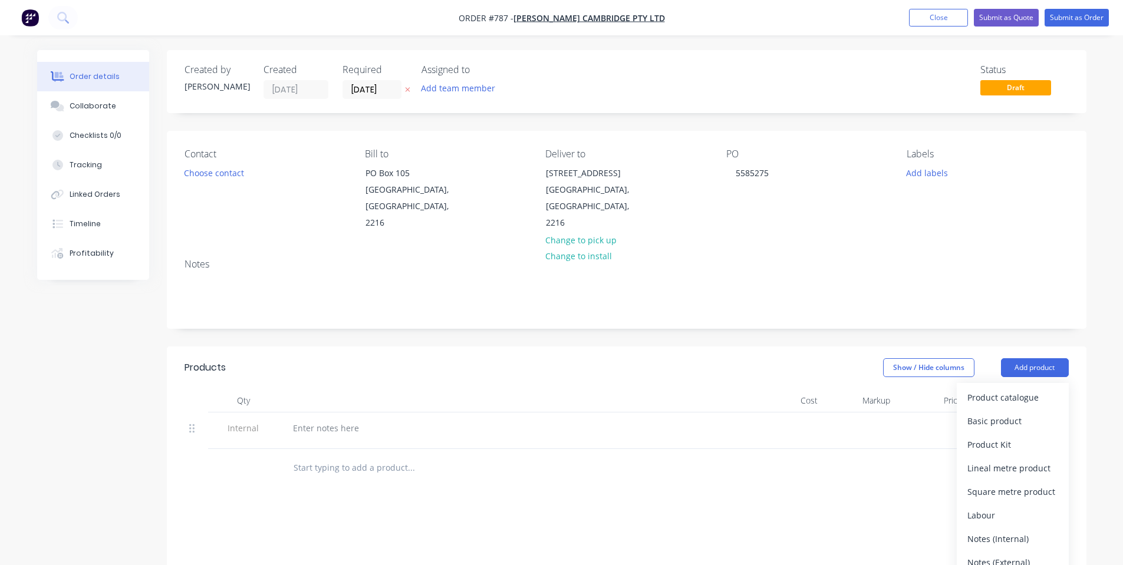
click at [640, 458] on div at bounding box center [490, 468] width 415 height 24
click at [345, 456] on input "text" at bounding box center [411, 468] width 236 height 24
click at [331, 412] on div at bounding box center [514, 430] width 471 height 37
click at [359, 456] on input "text" at bounding box center [411, 468] width 236 height 24
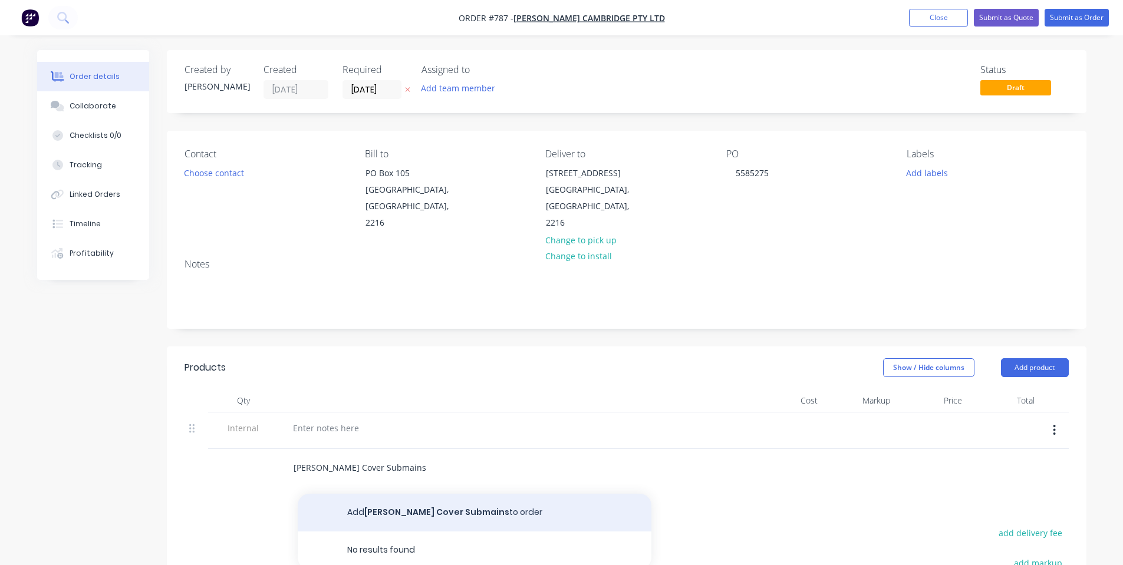
type input "[PERSON_NAME] Cover Submains"
click at [373, 495] on button "Add [PERSON_NAME] Cover Submains to order" at bounding box center [475, 513] width 354 height 38
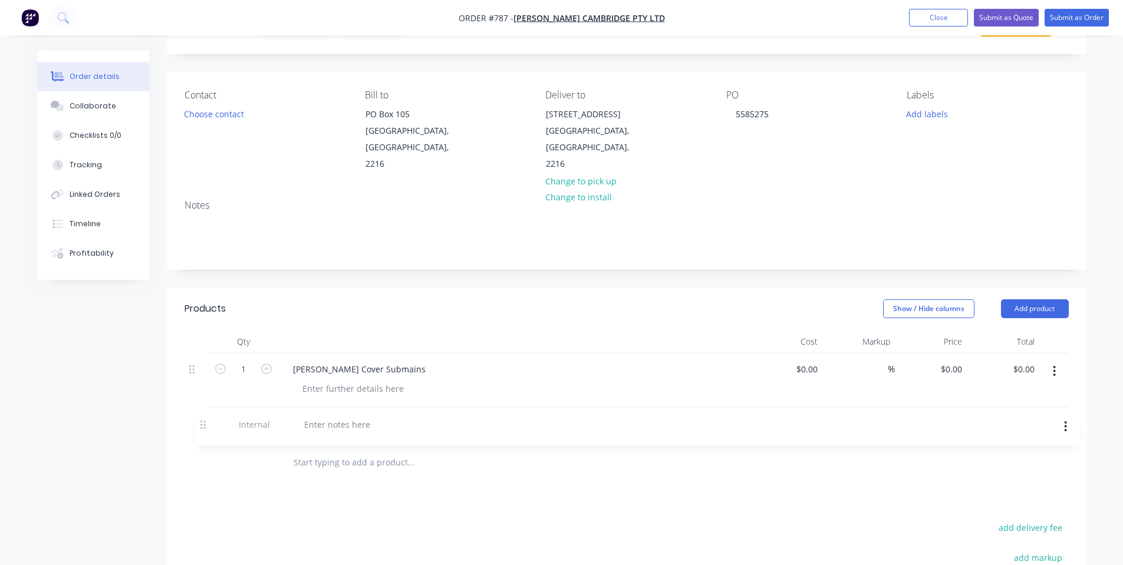
scroll to position [61, 0]
drag, startPoint x: 191, startPoint y: 407, endPoint x: 202, endPoint y: 415, distance: 13.9
click at [202, 415] on div "Internal 1 [PERSON_NAME] Cover Submains $0.00 $0.00 % $0.00 $0.00 $0.00 $0.00" at bounding box center [626, 396] width 884 height 90
click at [328, 412] on div at bounding box center [325, 420] width 85 height 17
click at [343, 378] on div at bounding box center [353, 386] width 120 height 17
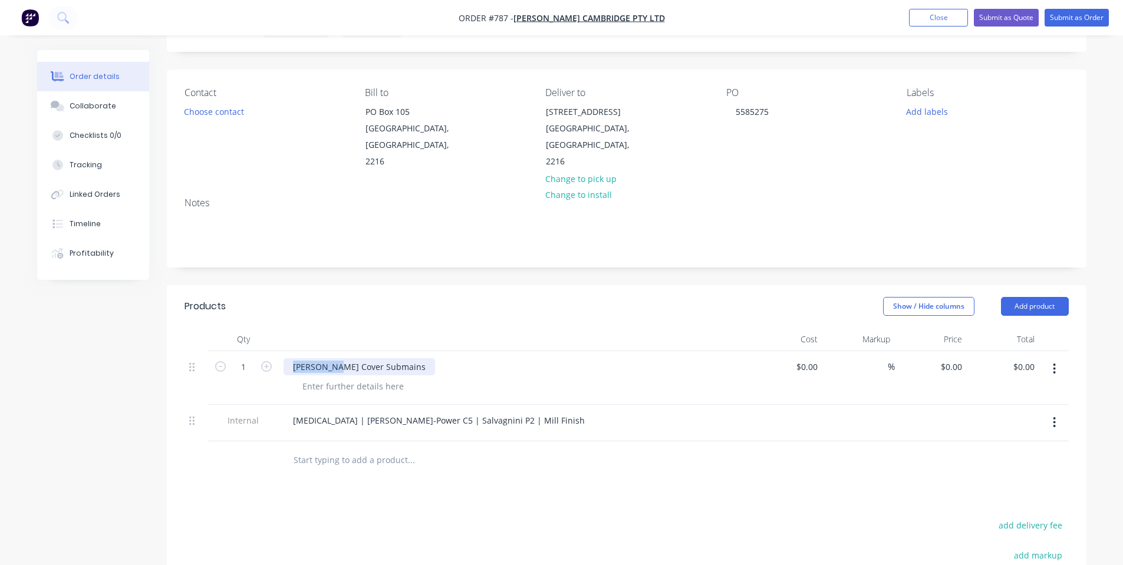
drag, startPoint x: 335, startPoint y: 351, endPoint x: 169, endPoint y: 369, distance: 167.8
click at [169, 369] on div "Qty Cost Markup Price Total 1 [PERSON_NAME] Cover Submains $0.00 $0.00 % $0.00 …" at bounding box center [626, 404] width 919 height 152
copy div "[PERSON_NAME] Cover"
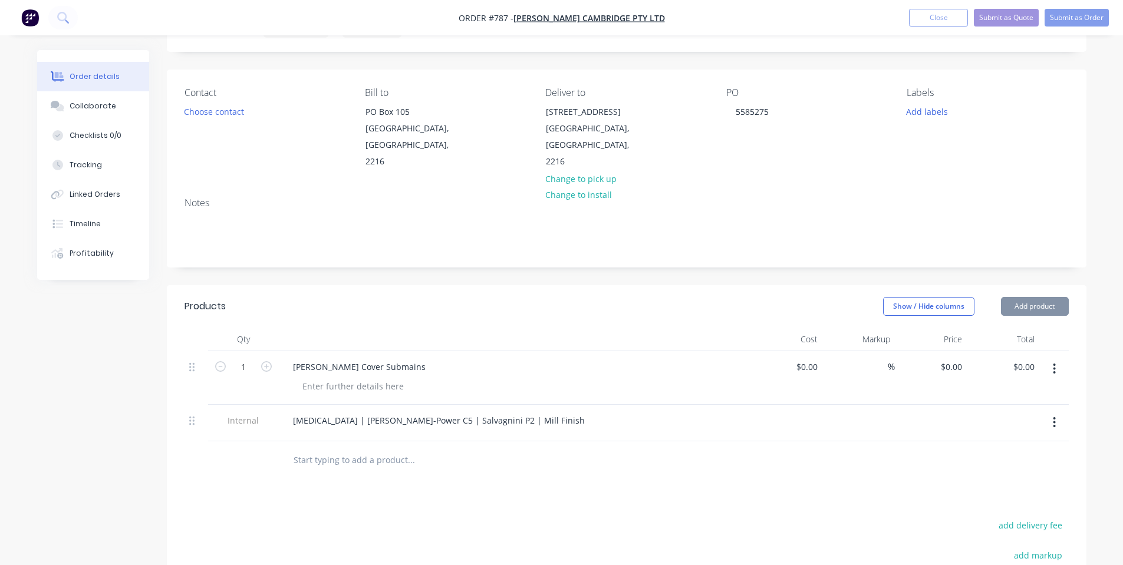
click at [380, 448] on input "text" at bounding box center [411, 460] width 236 height 24
paste input "[PERSON_NAME] Cover"
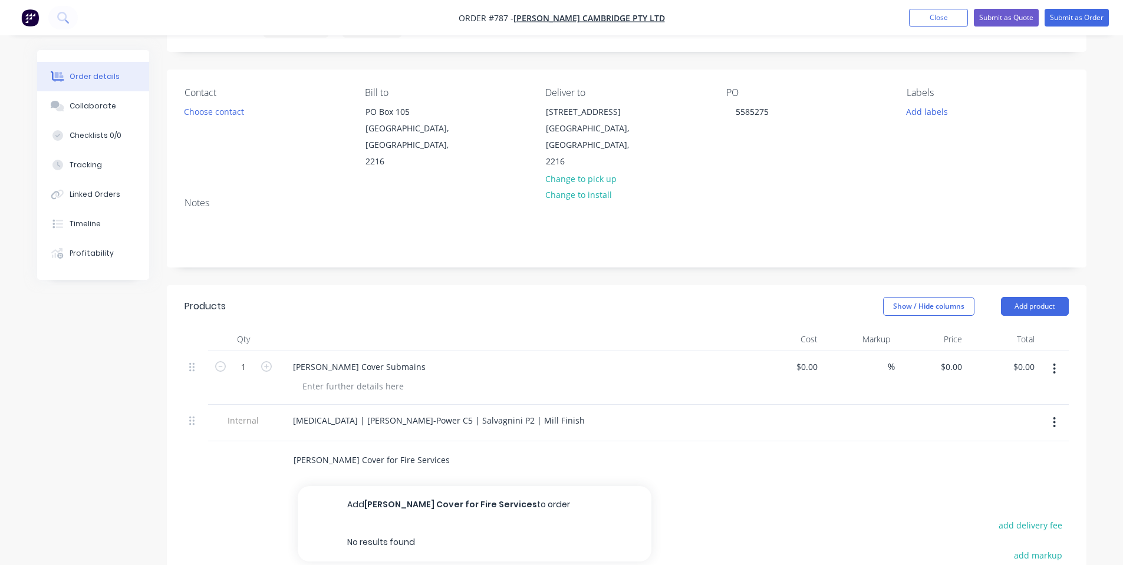
type input "[PERSON_NAME] Cover for Fire Services"
click at [400, 487] on button "Add [PERSON_NAME] Cover for Fire Services to order" at bounding box center [475, 505] width 354 height 38
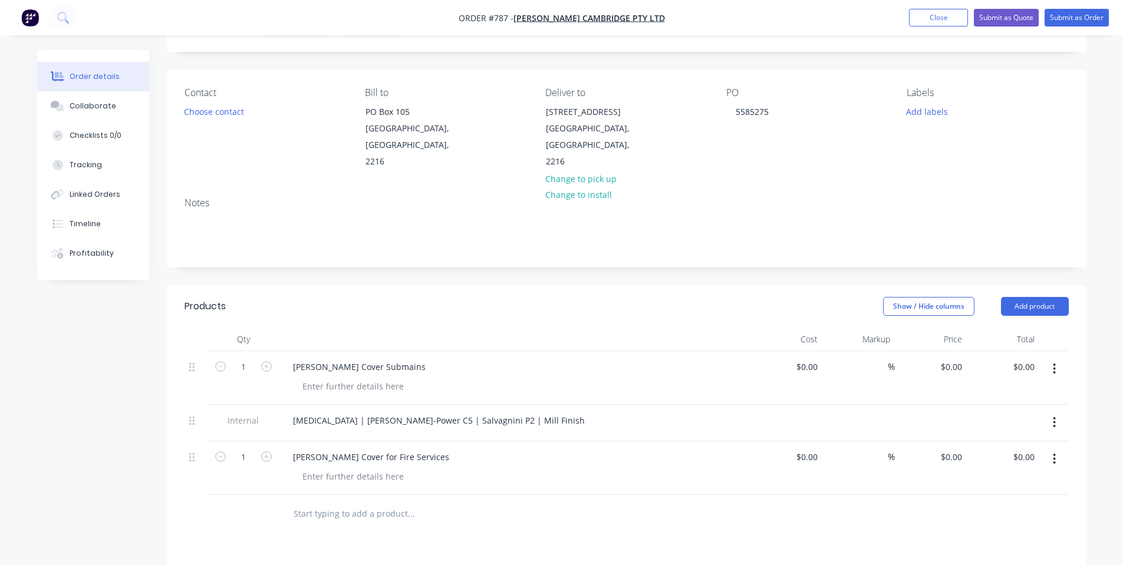
click at [339, 502] on input "text" at bounding box center [411, 514] width 236 height 24
paste input "[PERSON_NAME] Cover"
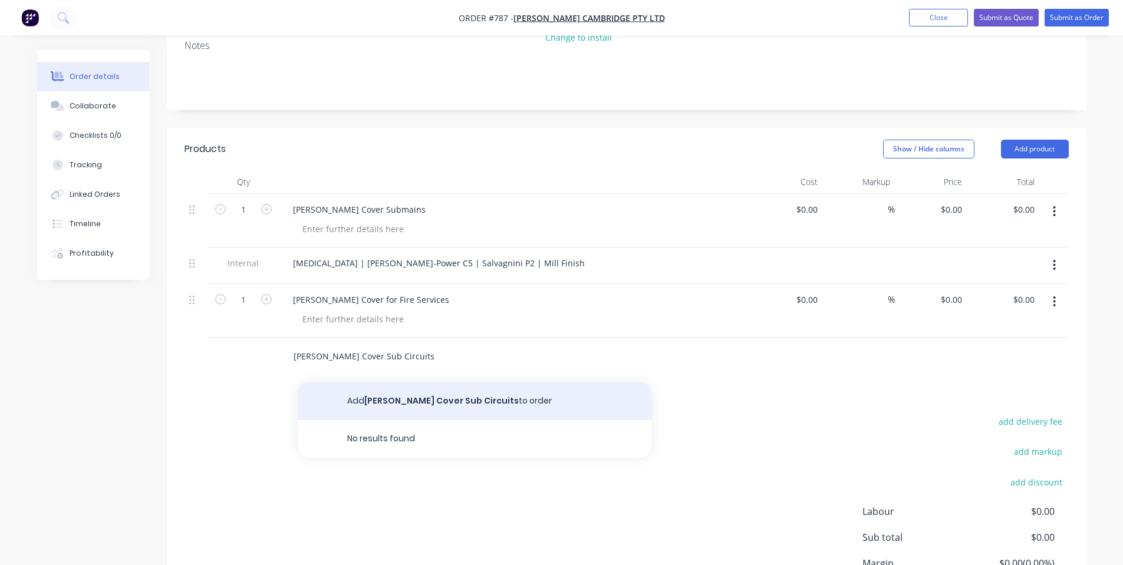
type input "[PERSON_NAME] Cover Sub Circuits"
click at [408, 387] on button "Add [PERSON_NAME] Cover Sub Circuits to order" at bounding box center [475, 401] width 354 height 38
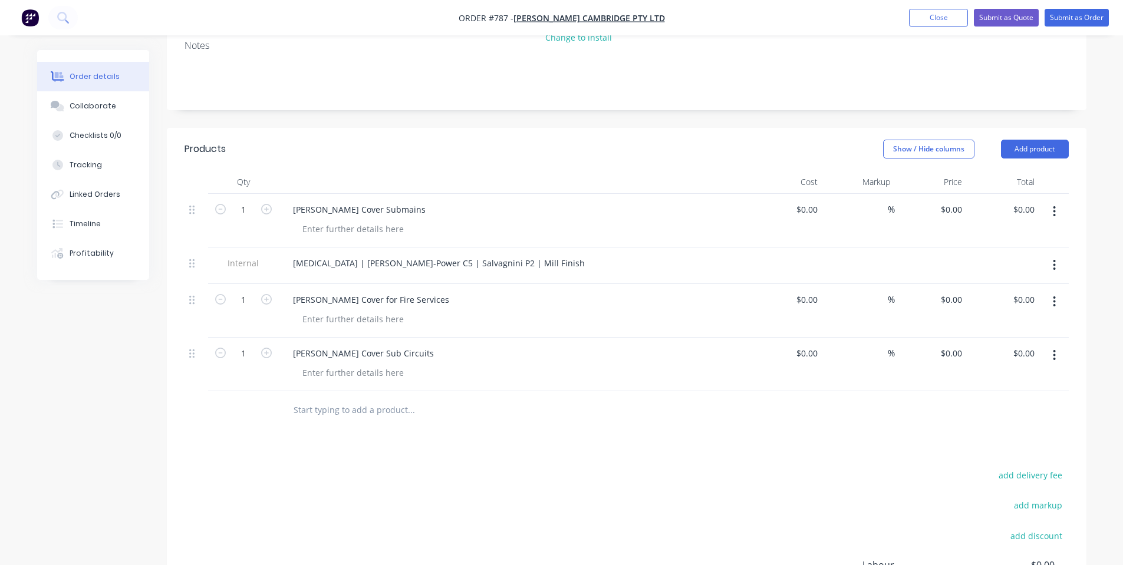
click at [351, 398] on input "text" at bounding box center [411, 410] width 236 height 24
paste input "[PERSON_NAME] Cover"
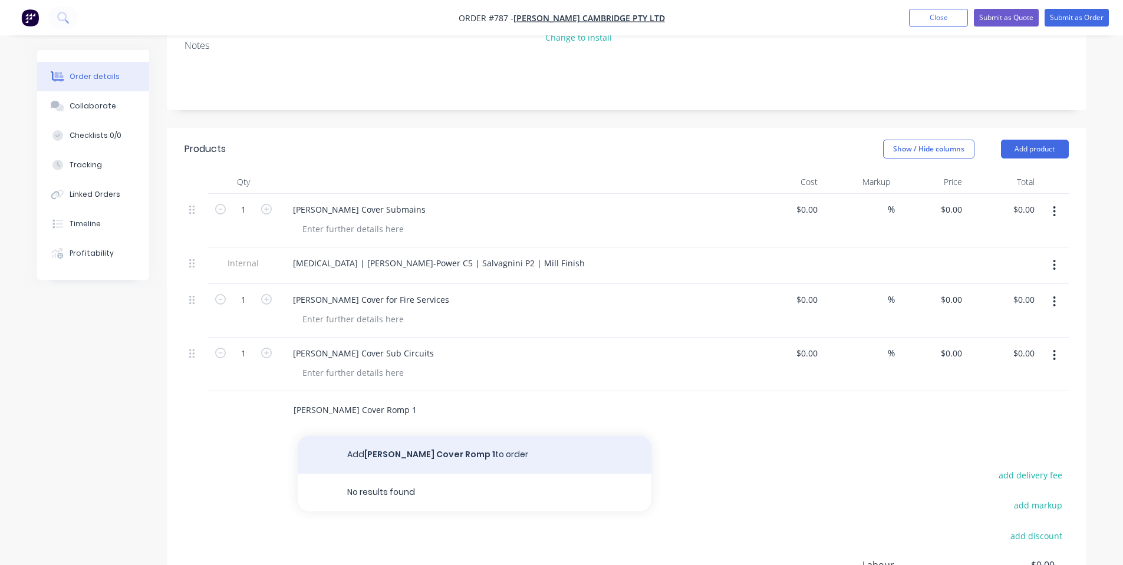
type input "[PERSON_NAME] Cover Romp 1"
click at [374, 445] on button "Add [PERSON_NAME] Cover Romp 1 to order" at bounding box center [475, 455] width 354 height 38
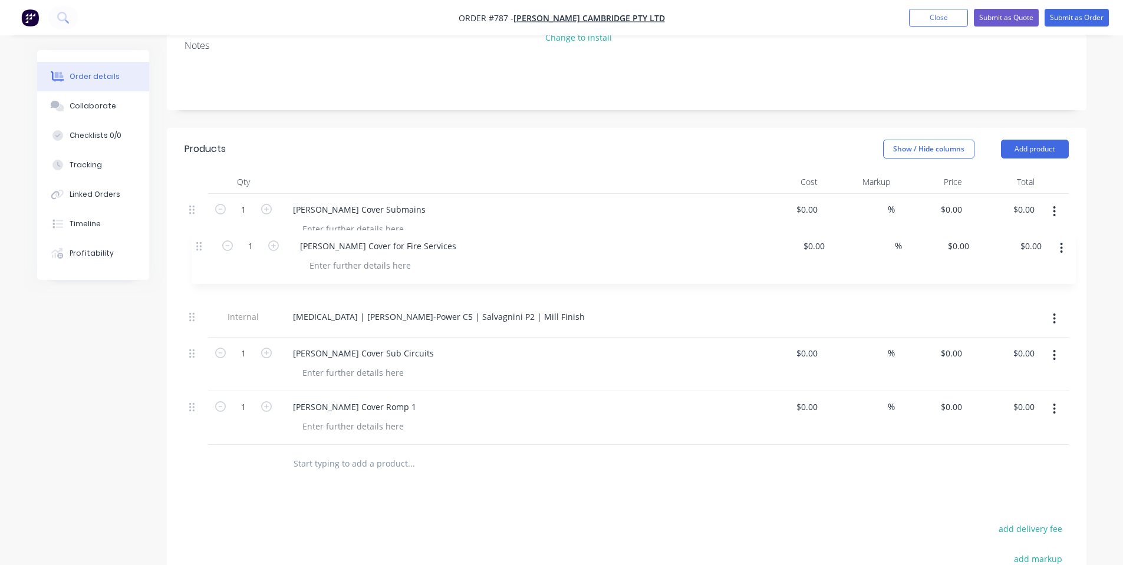
drag, startPoint x: 199, startPoint y: 285, endPoint x: 209, endPoint y: 234, distance: 51.5
click at [209, 234] on div "1 [PERSON_NAME] Cover Submains $0.00 $0.00 % $0.00 $0.00 $0.00 $0.00 Internal […" at bounding box center [626, 319] width 884 height 251
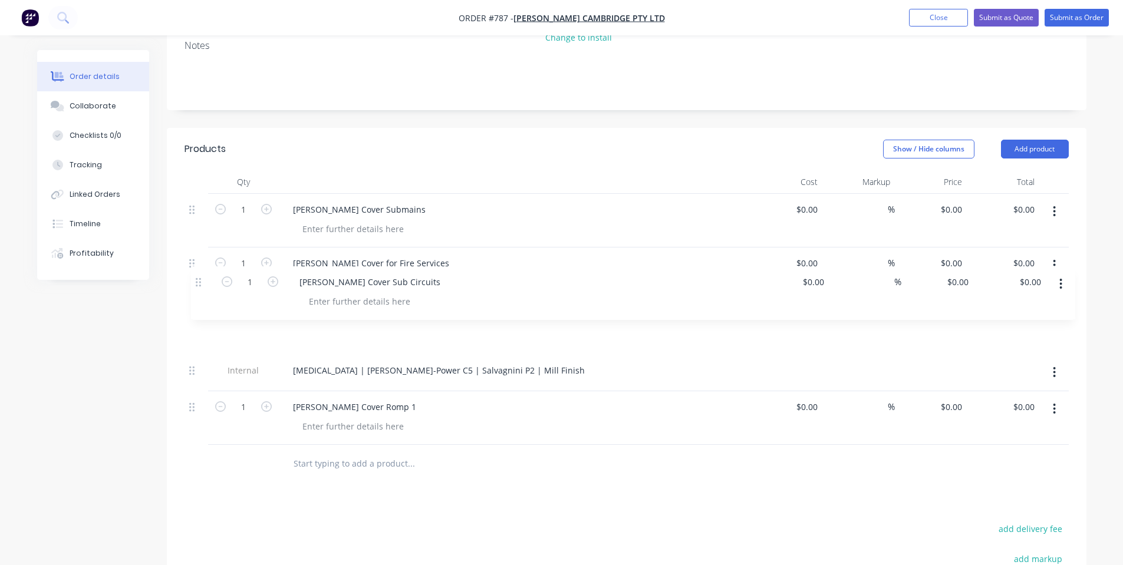
drag, startPoint x: 190, startPoint y: 335, endPoint x: 200, endPoint y: 279, distance: 56.9
click at [200, 279] on div "1 [PERSON_NAME] Cover Submains $0.00 $0.00 % $0.00 $0.00 $0.00 $0.00 1 [PERSON_…" at bounding box center [626, 319] width 884 height 251
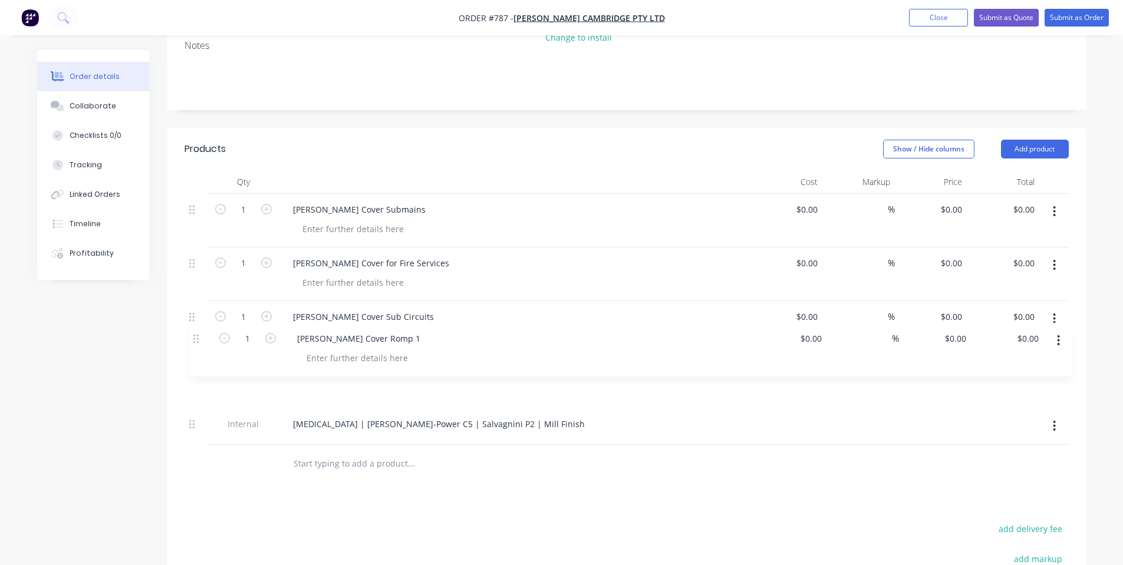
drag, startPoint x: 199, startPoint y: 395, endPoint x: 206, endPoint y: 341, distance: 54.7
click at [206, 341] on div "1 [PERSON_NAME] Cover Submains $0.00 $0.00 % $0.00 $0.00 $0.00 $0.00 1 [PERSON_…" at bounding box center [626, 319] width 884 height 251
click at [375, 220] on div at bounding box center [353, 228] width 120 height 17
copy div "Mill Finish"
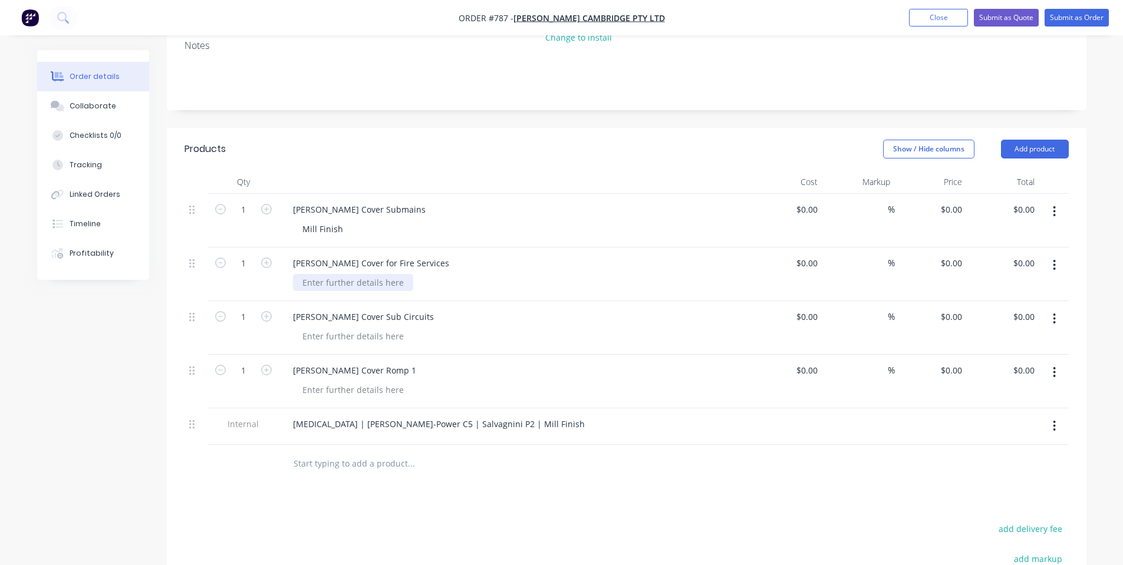
click at [305, 274] on div at bounding box center [353, 282] width 120 height 17
paste div
click at [315, 328] on div at bounding box center [353, 336] width 120 height 17
paste div
click at [328, 381] on div at bounding box center [353, 389] width 120 height 17
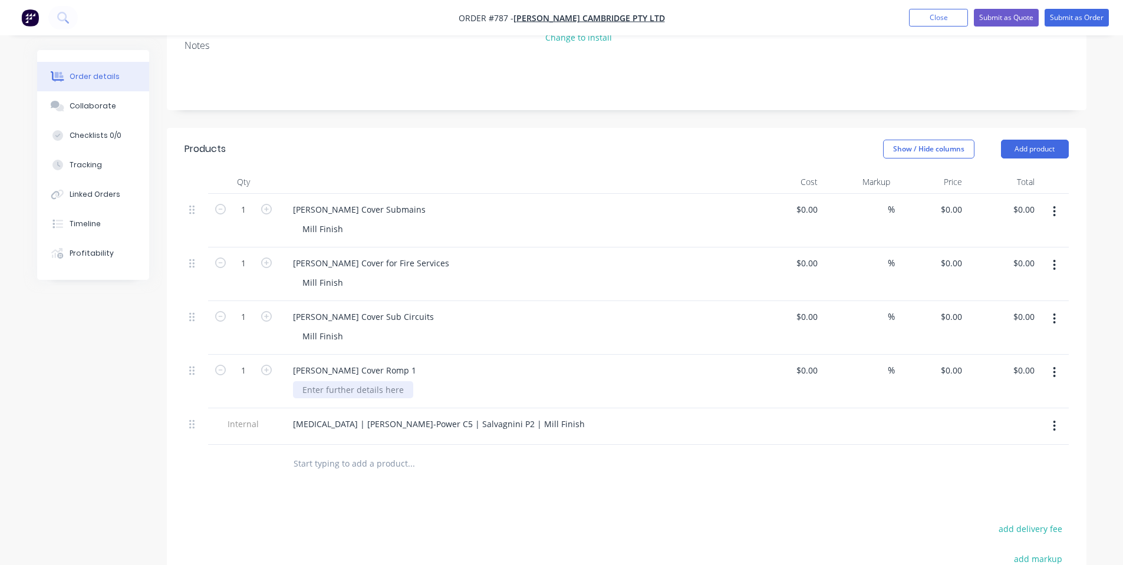
paste div
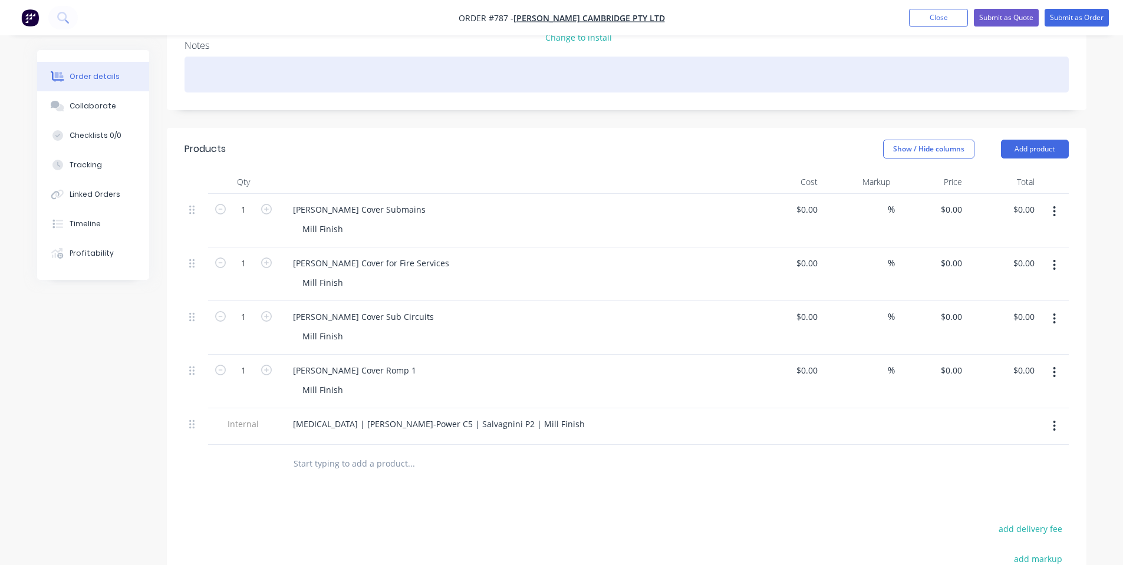
click at [973, 75] on div at bounding box center [626, 75] width 884 height 36
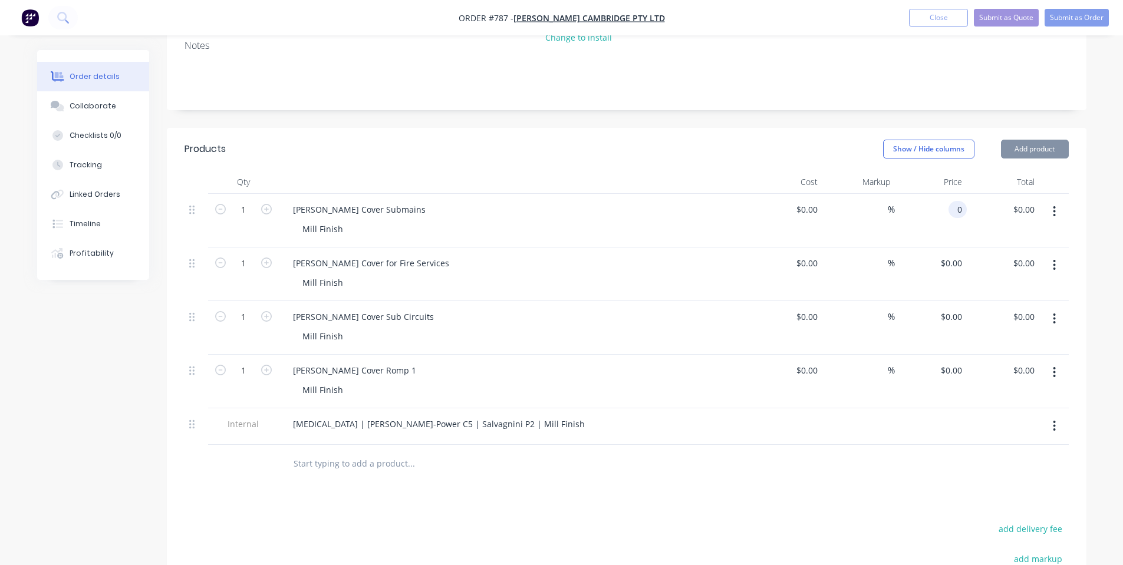
click at [957, 201] on input "0" at bounding box center [960, 209] width 14 height 17
type input "$957.00"
click at [956, 255] on input "0" at bounding box center [952, 263] width 27 height 17
type input "$1,285.00"
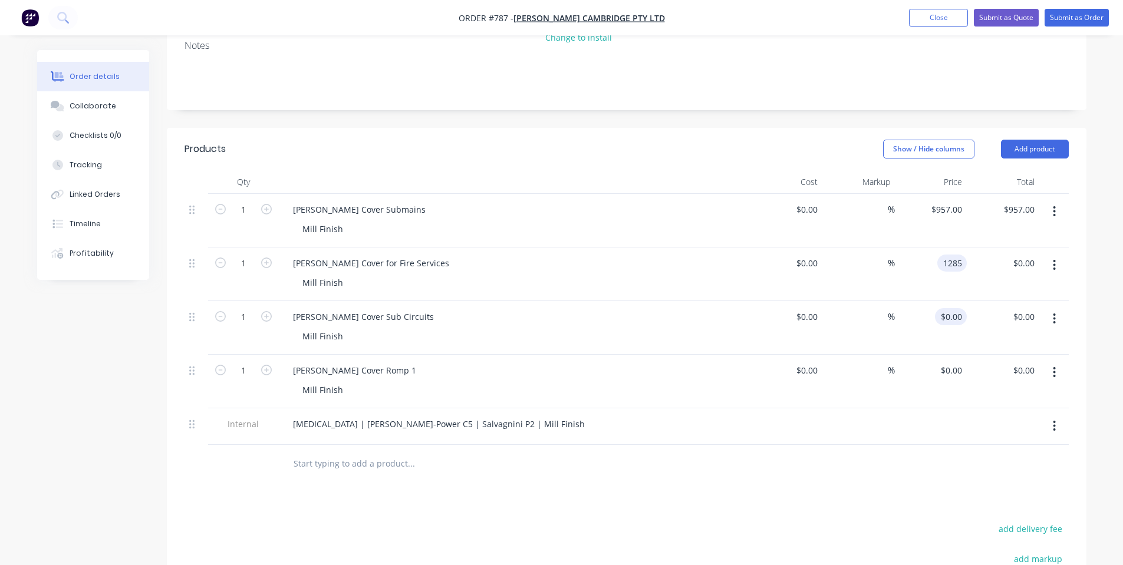
type input "$1,285.00"
click at [956, 308] on input "0" at bounding box center [952, 316] width 27 height 17
type input "$940.00"
click at [957, 363] on div "$0.00 $0.00" at bounding box center [930, 382] width 72 height 54
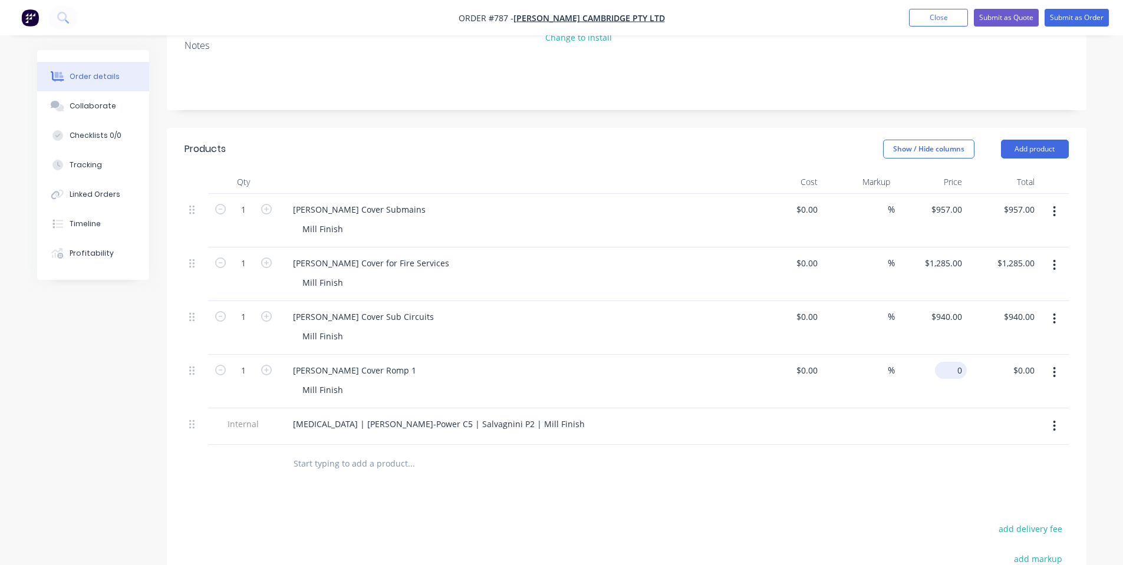
click at [953, 362] on input "0" at bounding box center [952, 370] width 27 height 17
type input "$990.00"
drag, startPoint x: 884, startPoint y: 423, endPoint x: 881, endPoint y: 434, distance: 11.0
click at [884, 423] on div at bounding box center [858, 426] width 72 height 37
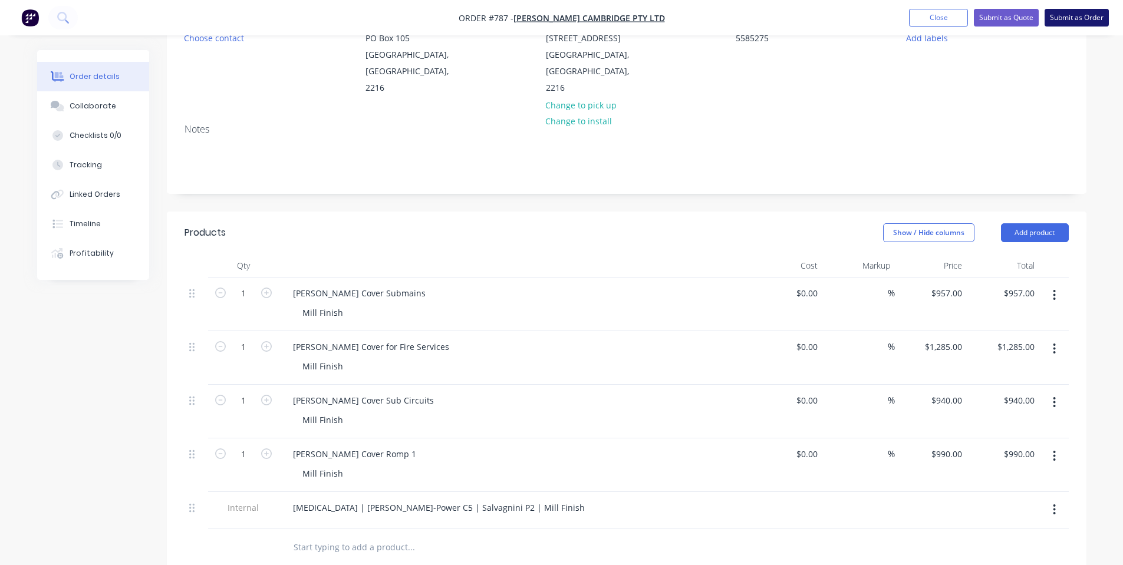
scroll to position [157, 0]
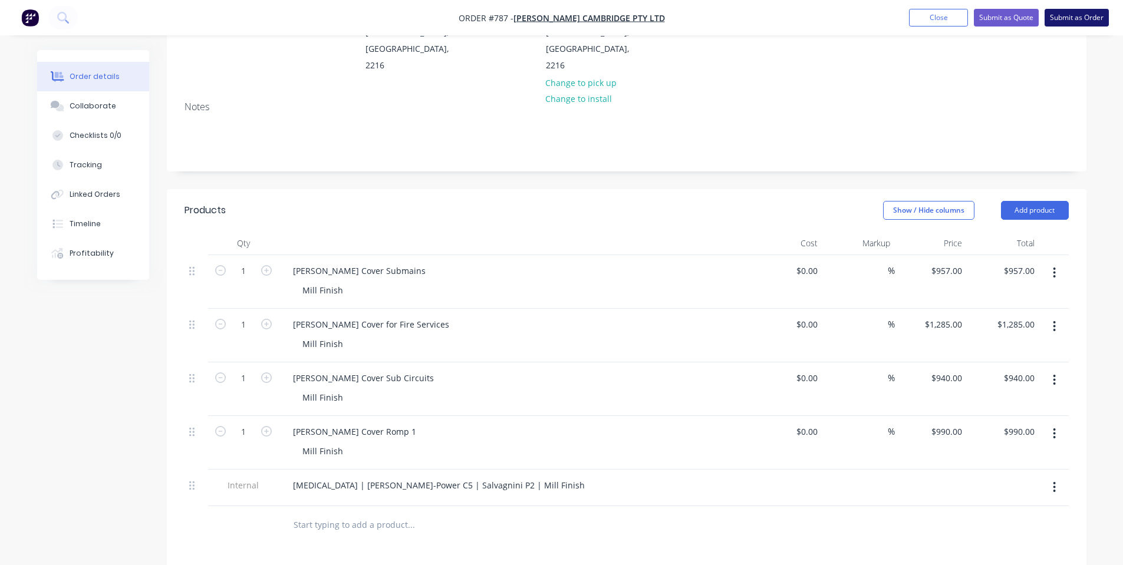
click at [1072, 14] on button "Submit as Order" at bounding box center [1076, 18] width 64 height 18
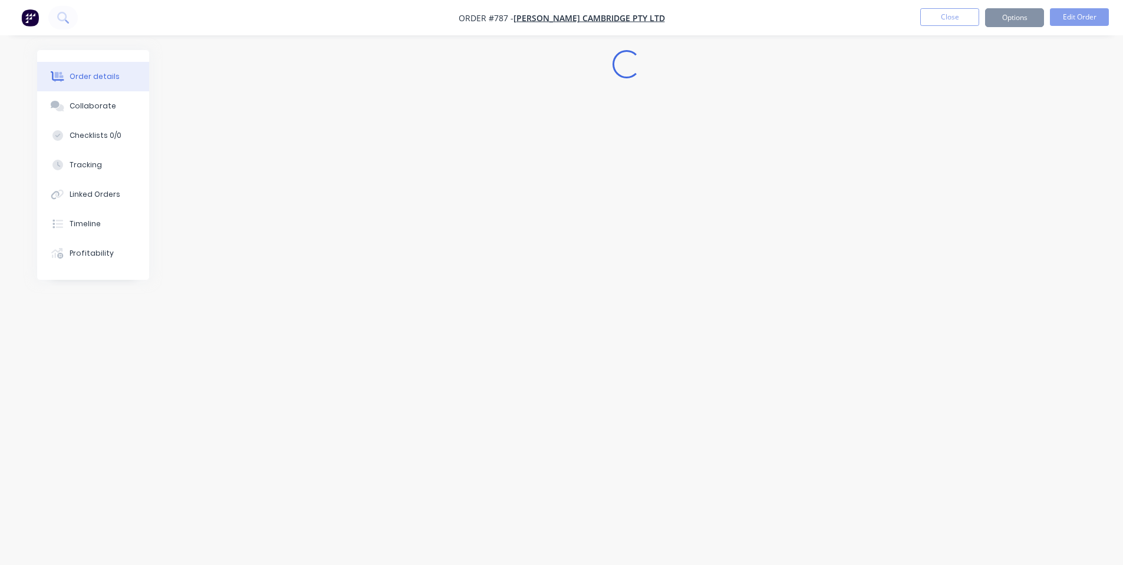
scroll to position [0, 0]
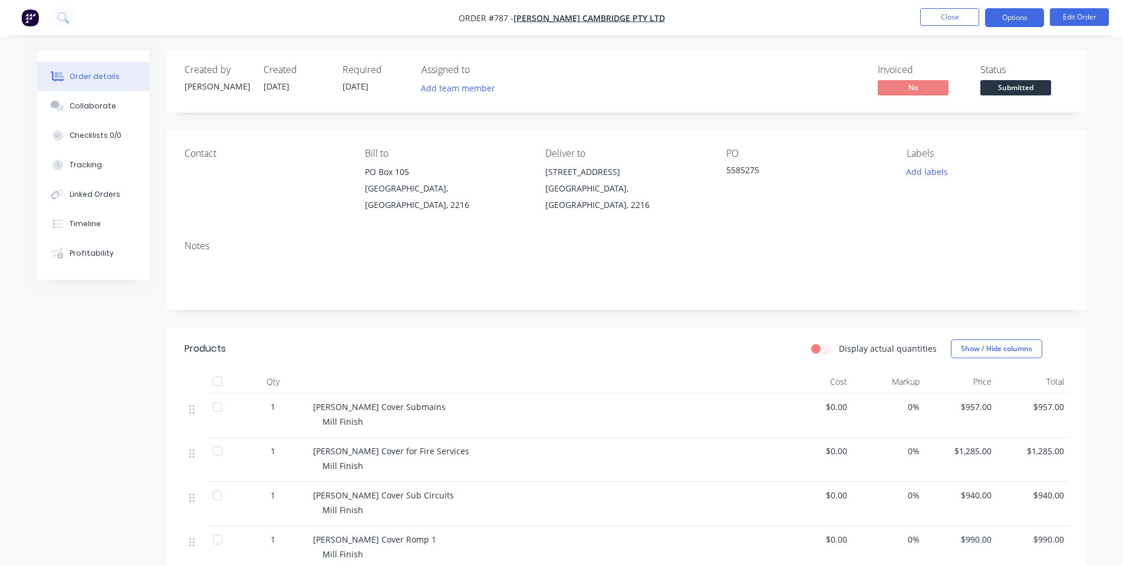
click at [1028, 13] on button "Options" at bounding box center [1014, 17] width 59 height 19
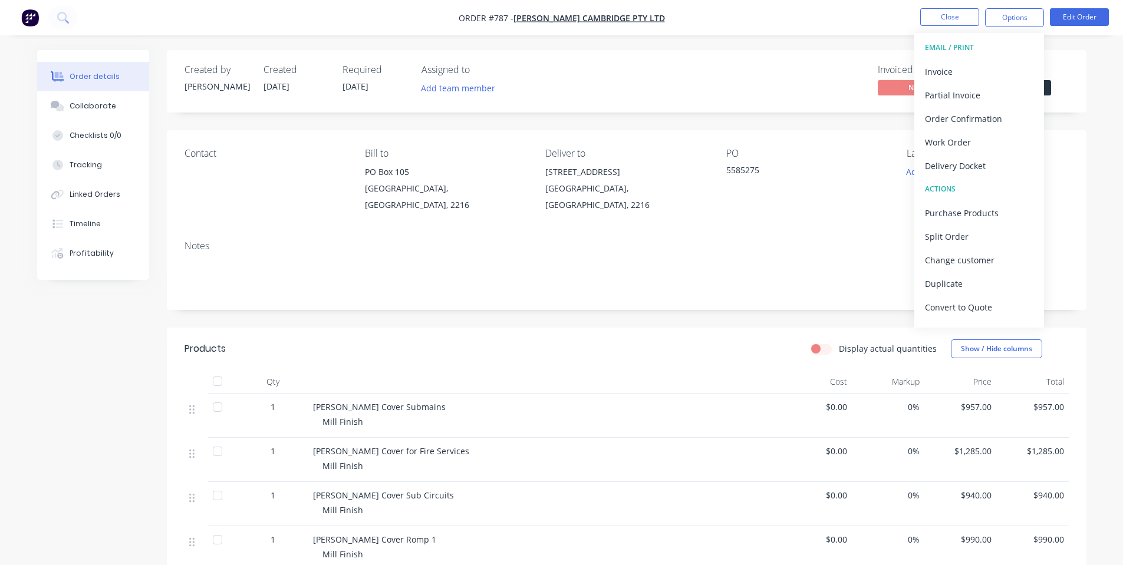
drag, startPoint x: 684, startPoint y: 123, endPoint x: 774, endPoint y: 91, distance: 95.8
click at [685, 123] on div "Created by [PERSON_NAME] Created [DATE] Required [DATE] Assigned to Add team me…" at bounding box center [626, 422] width 919 height 744
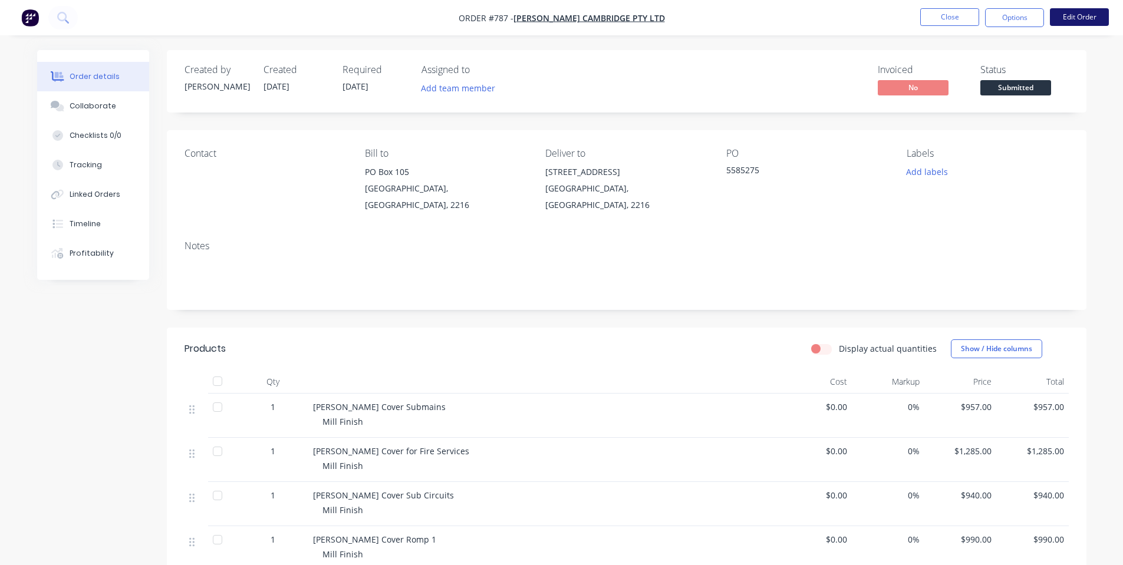
click at [1072, 21] on button "Edit Order" at bounding box center [1078, 17] width 59 height 18
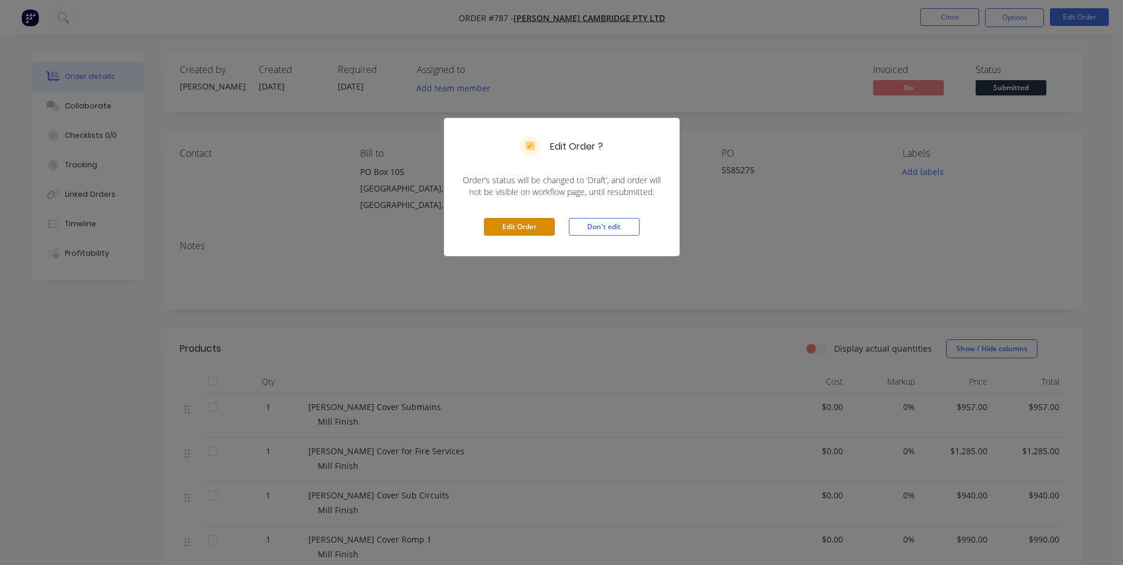
drag, startPoint x: 523, startPoint y: 224, endPoint x: 504, endPoint y: 217, distance: 20.7
click at [523, 224] on button "Edit Order" at bounding box center [519, 227] width 71 height 18
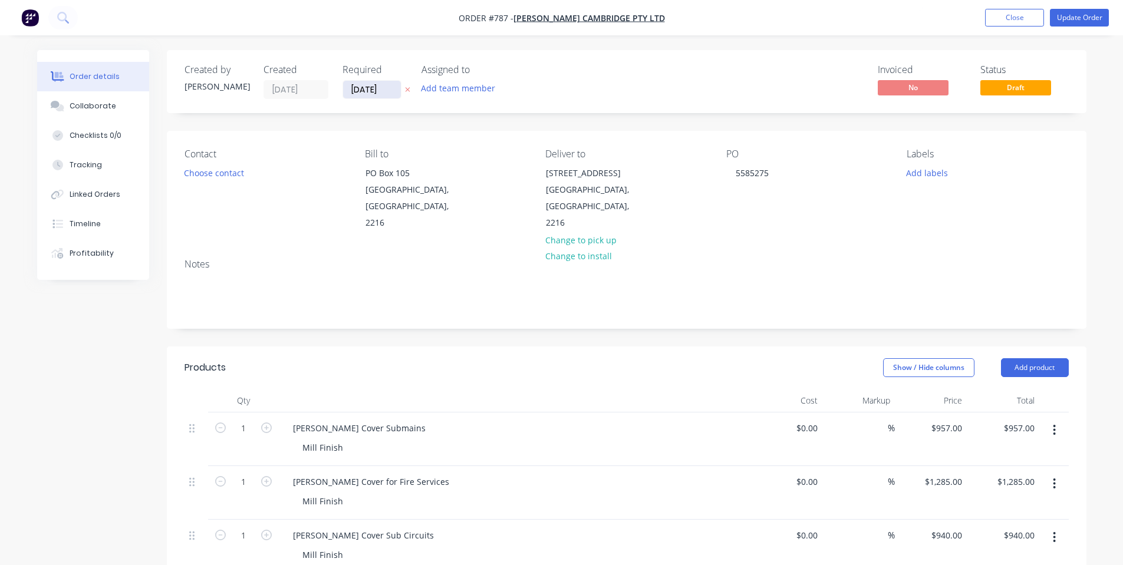
click at [356, 89] on input "[DATE]" at bounding box center [372, 90] width 58 height 18
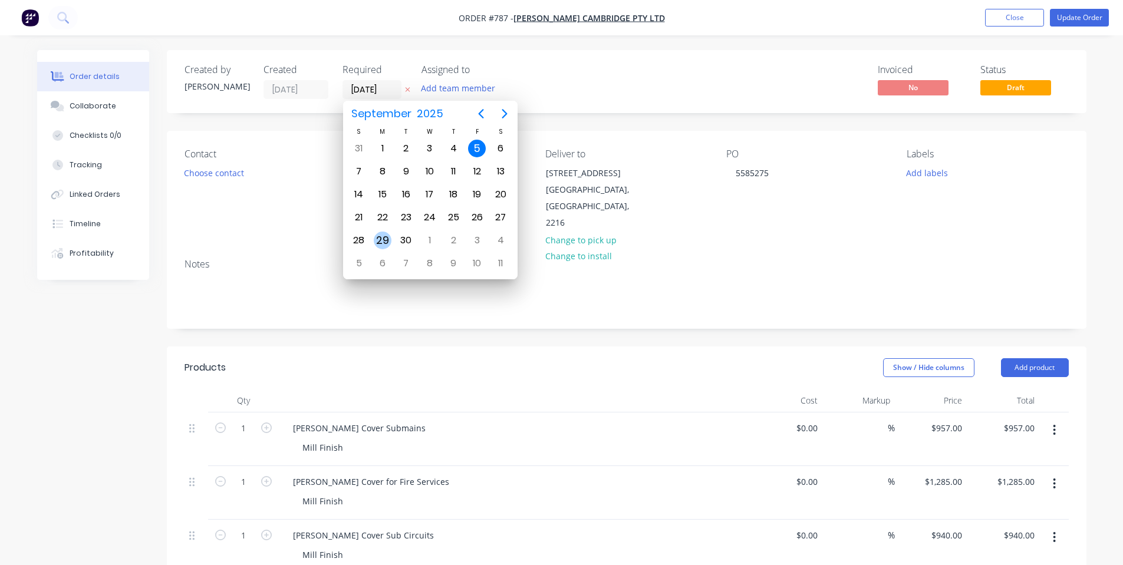
click at [387, 238] on div "29" at bounding box center [383, 241] width 18 height 18
type input "[DATE]"
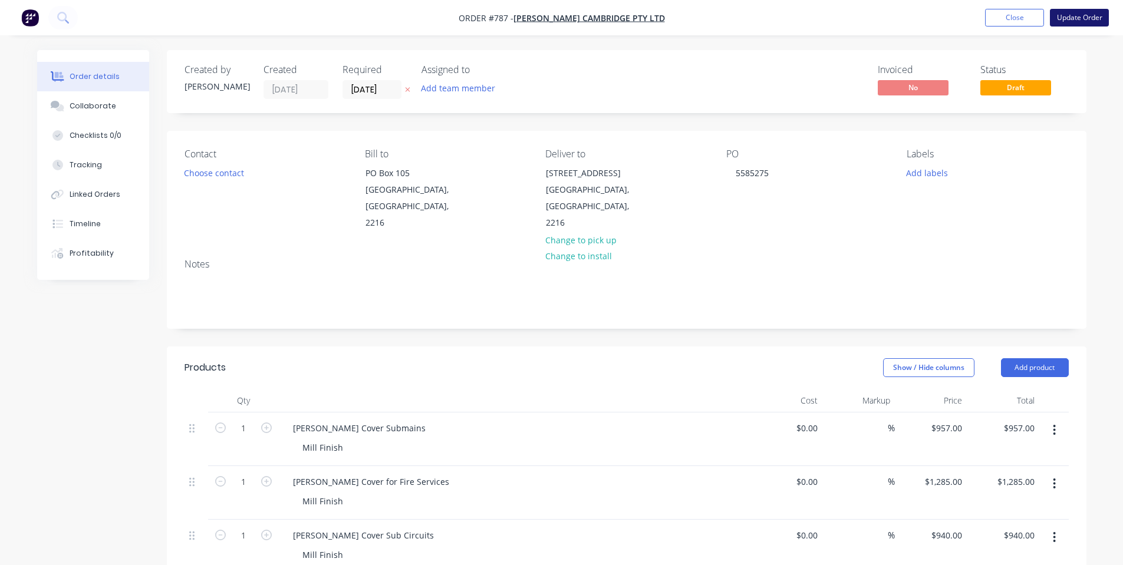
click at [1087, 22] on button "Update Order" at bounding box center [1078, 18] width 59 height 18
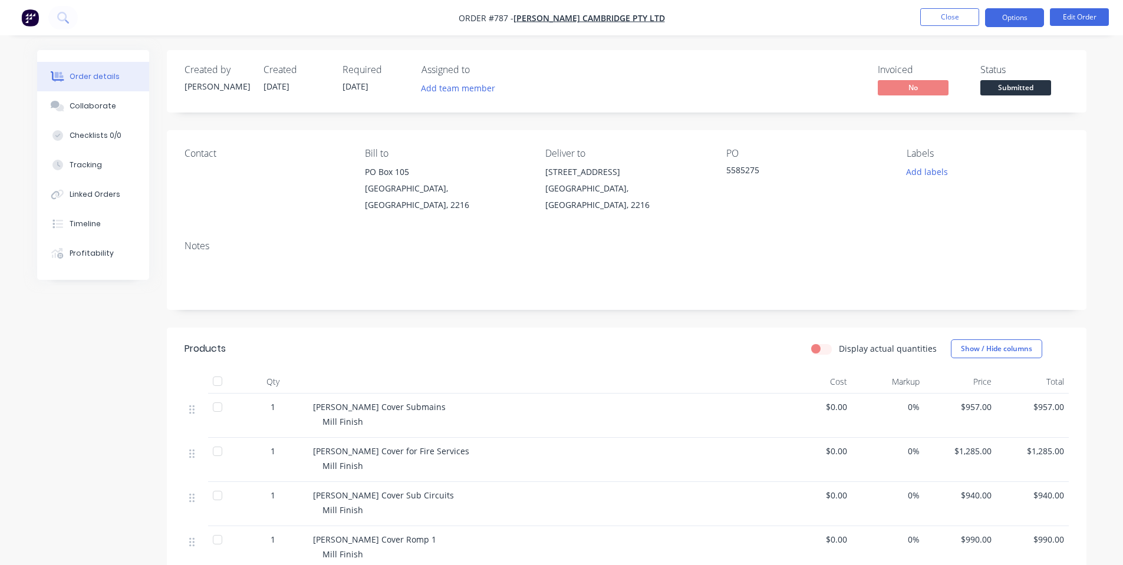
click at [1007, 24] on button "Options" at bounding box center [1014, 17] width 59 height 19
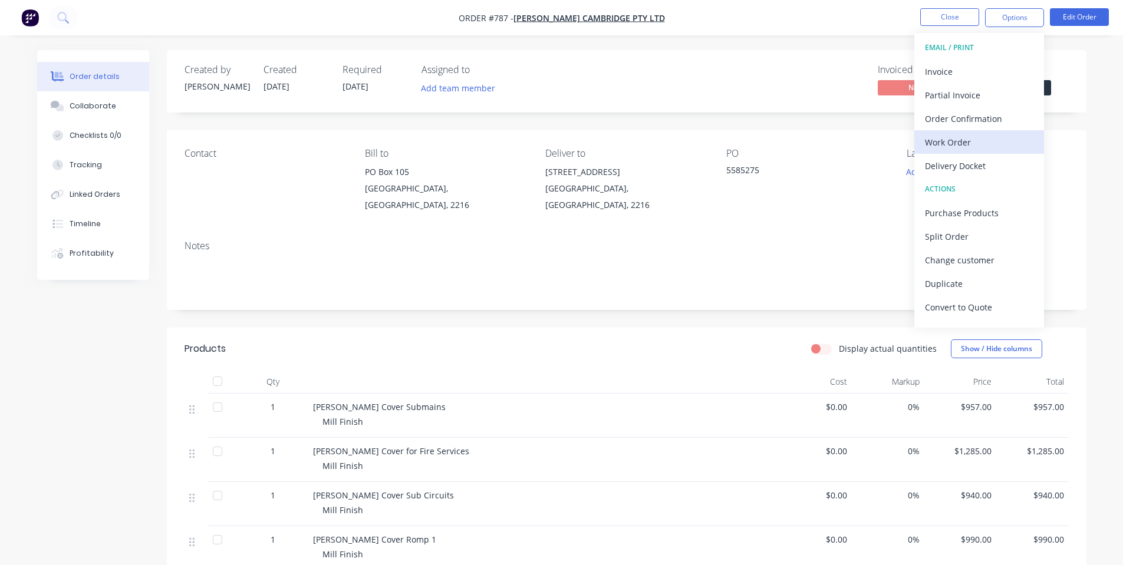
click at [988, 134] on div "Work Order" at bounding box center [979, 142] width 108 height 17
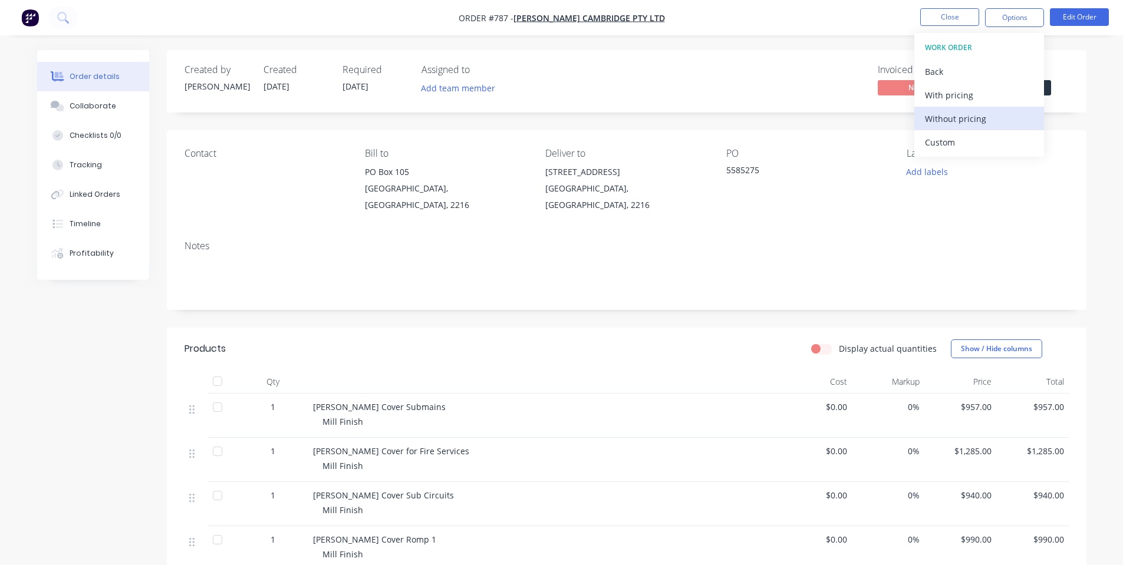
click at [954, 121] on div "Without pricing" at bounding box center [979, 118] width 108 height 17
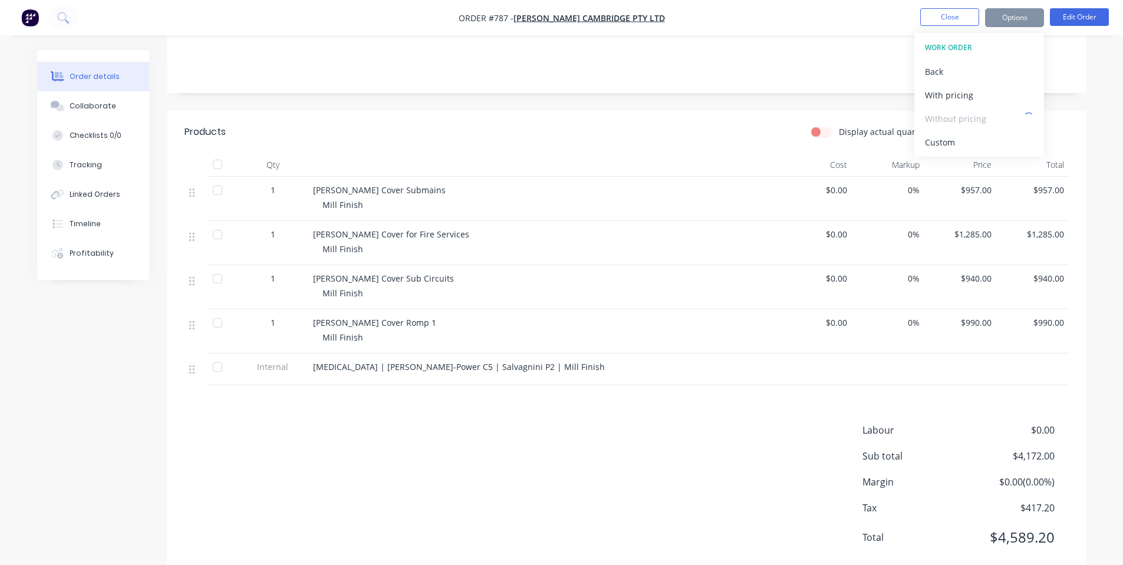
scroll to position [235, 0]
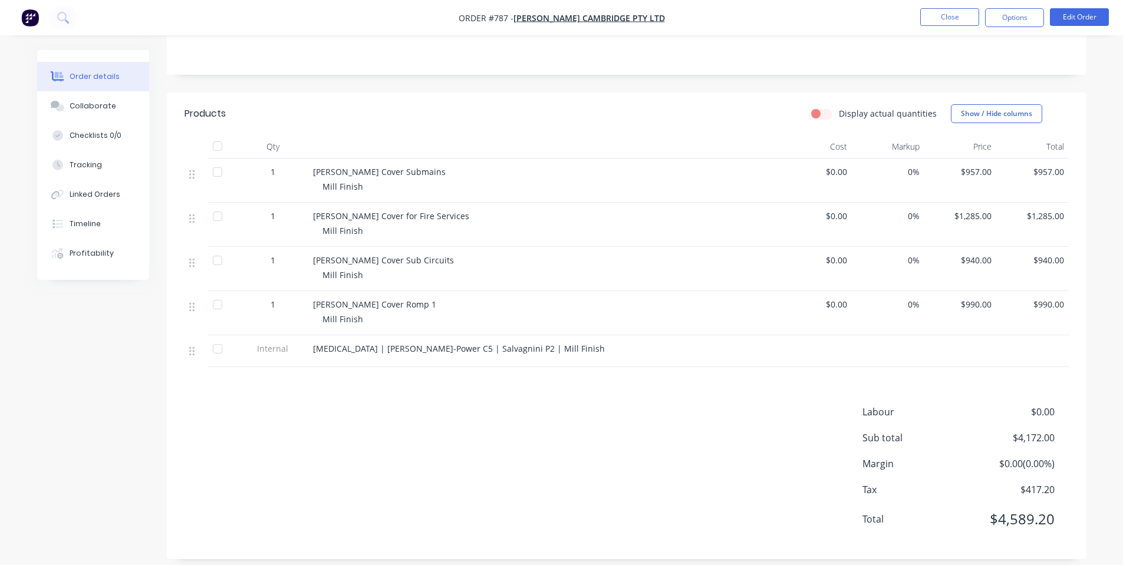
click at [493, 440] on div "Labour $0.00 Sub total $4,172.00 Margin $0.00 ( 0.00 %) Tax $417.20 Total $4,58…" at bounding box center [626, 473] width 884 height 137
click at [950, 16] on button "Close" at bounding box center [949, 17] width 59 height 18
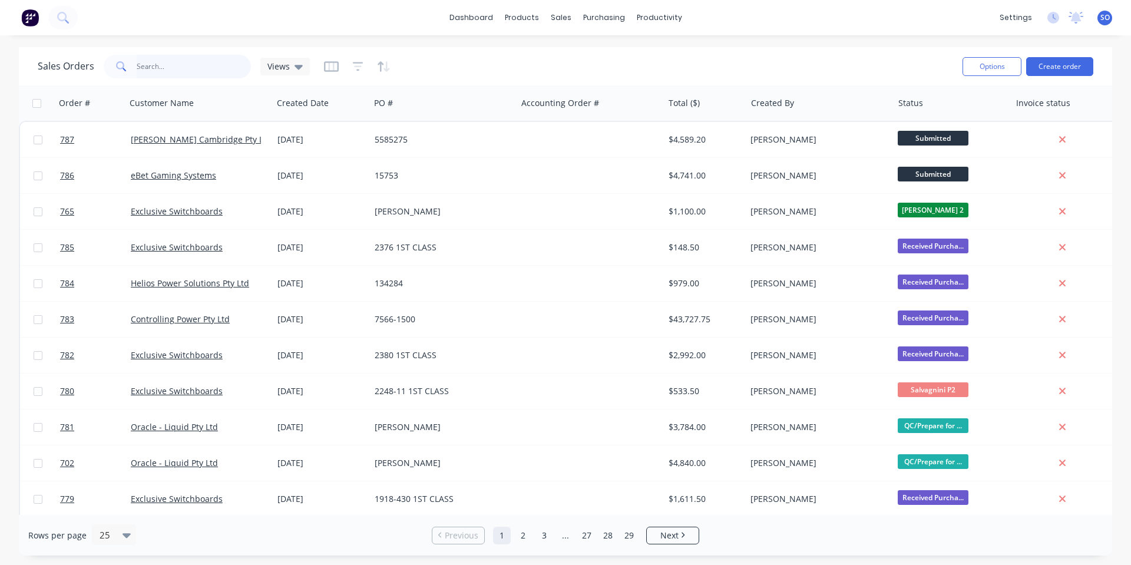
click at [192, 72] on input "text" at bounding box center [194, 67] width 115 height 24
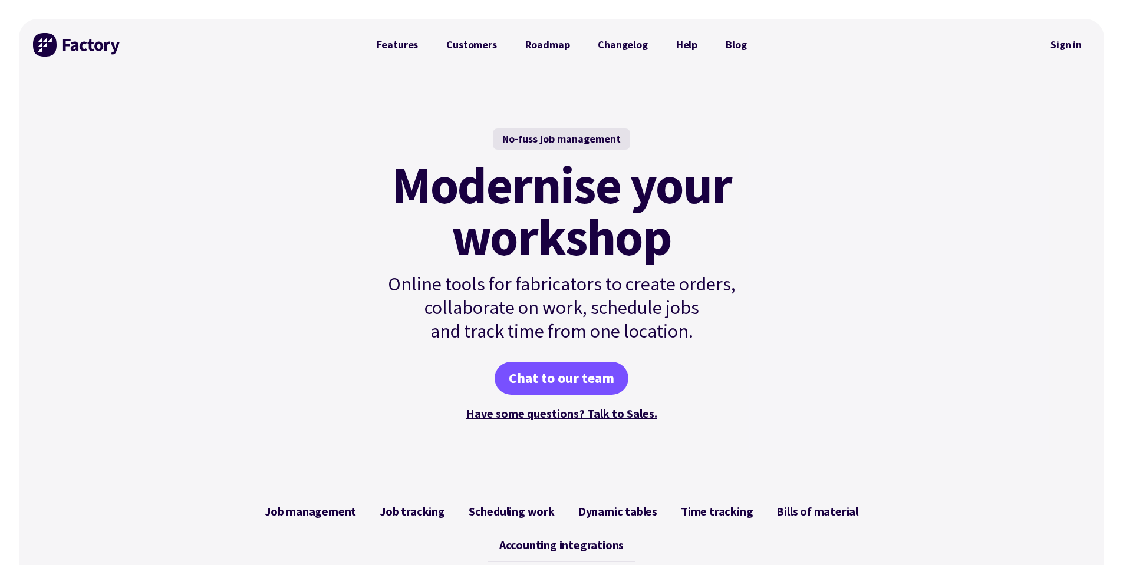
click at [1052, 42] on link "Sign in" at bounding box center [1066, 44] width 48 height 27
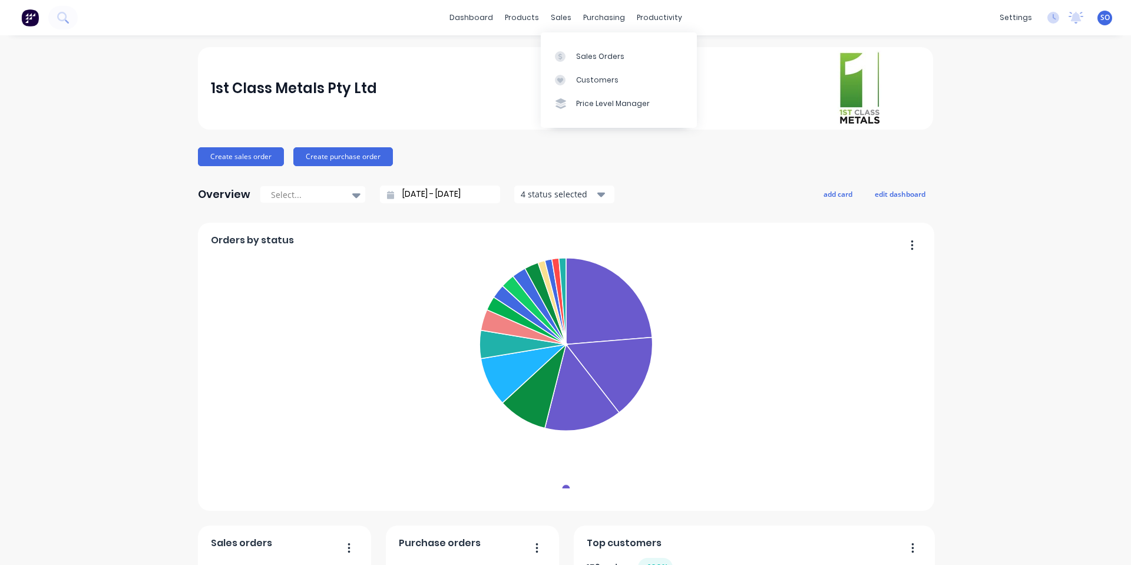
click at [555, 54] on icon at bounding box center [560, 56] width 11 height 11
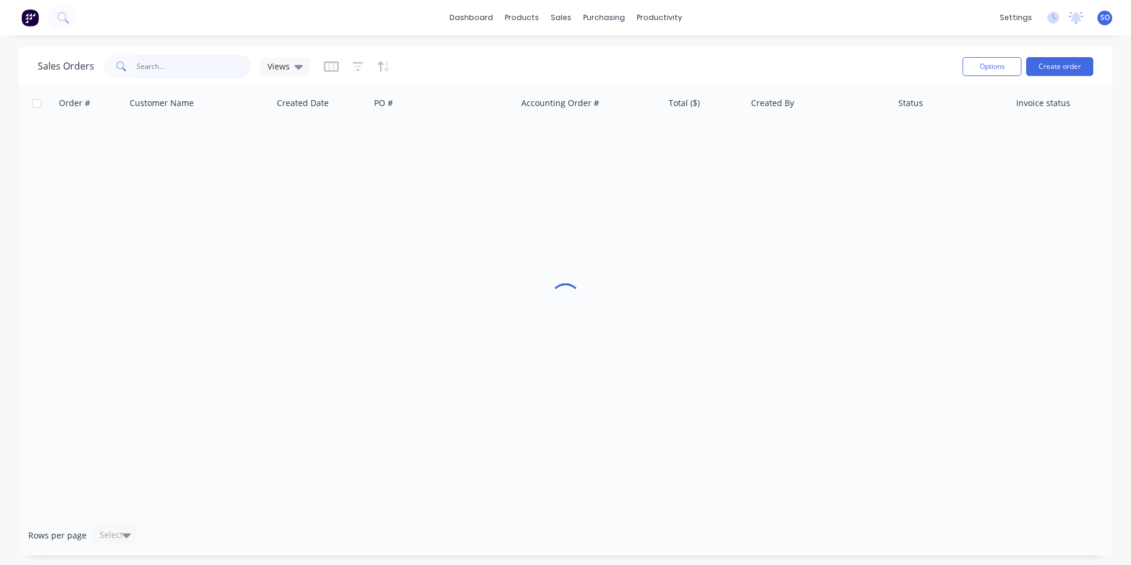
click at [221, 57] on input "text" at bounding box center [194, 67] width 115 height 24
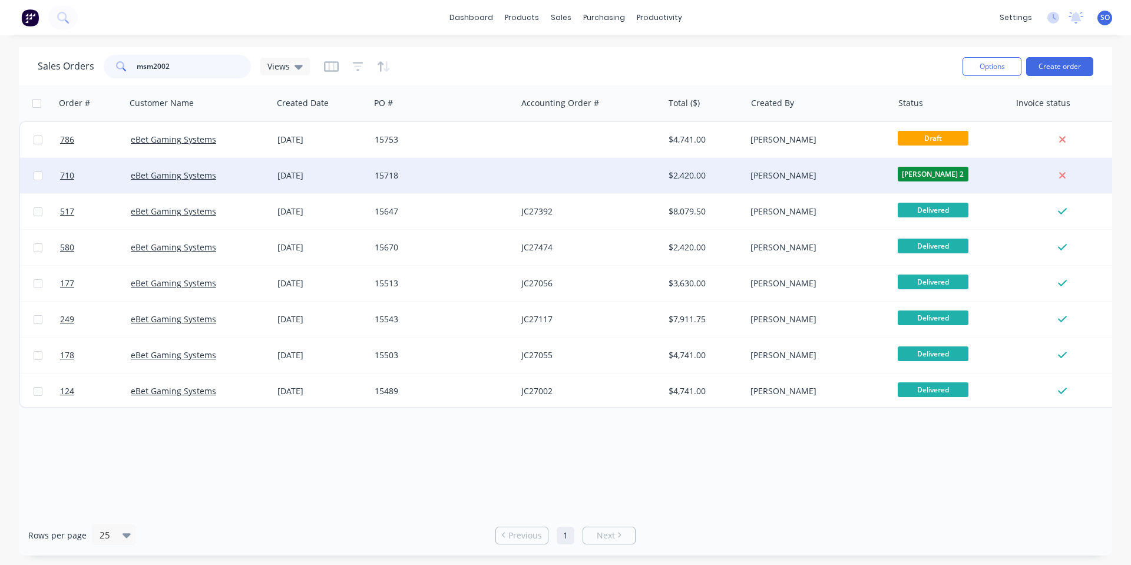
type input "msm2002"
click at [295, 174] on div "[DATE]" at bounding box center [322, 176] width 88 height 12
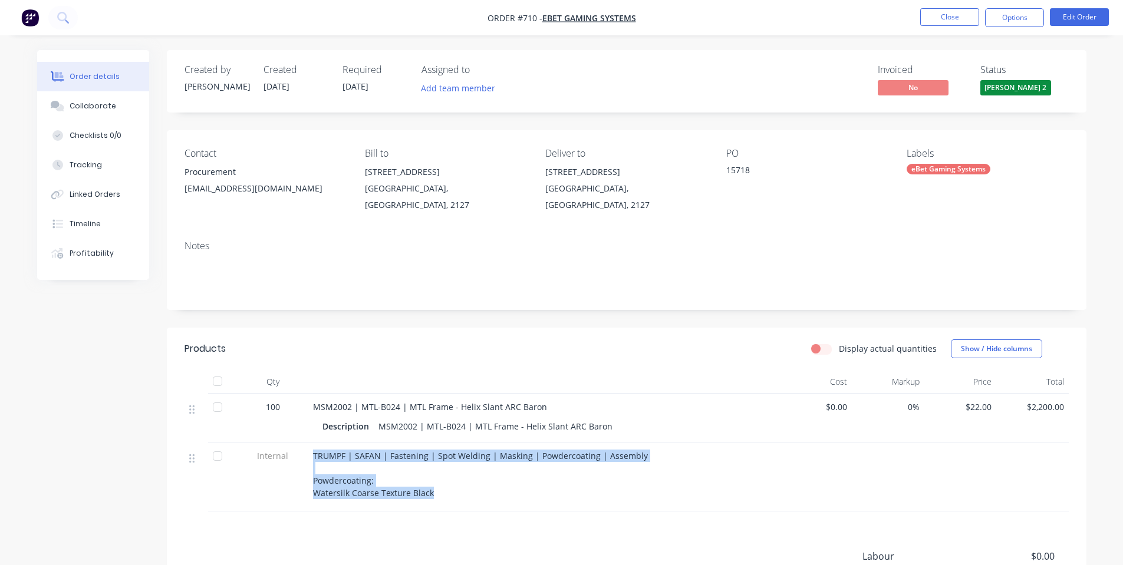
drag, startPoint x: 505, startPoint y: 494, endPoint x: 309, endPoint y: 447, distance: 201.2
click at [309, 447] on div "TRUMPF | SAFAN | Fastening | Spot Welding | Masking | Powdercoating | Assembly …" at bounding box center [543, 477] width 471 height 69
copy div "TRUMPF | SAFAN | Fastening | Spot Welding | Masking | Powdercoating | Assembly …"
